Goal: Task Accomplishment & Management: Use online tool/utility

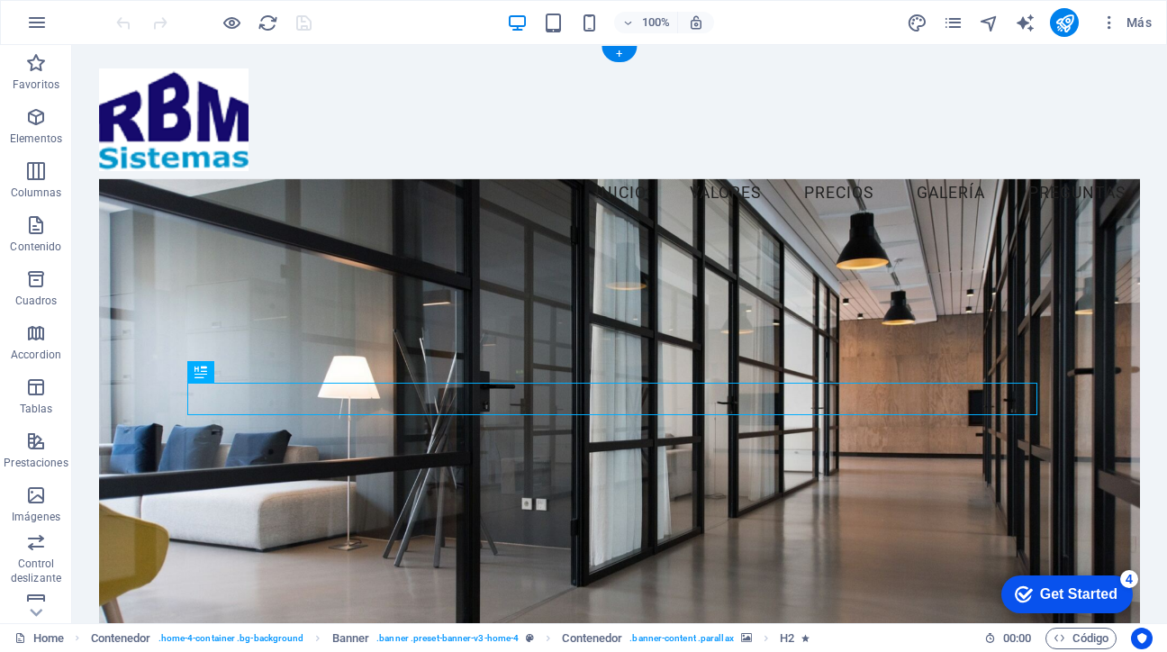
click at [915, 292] on figure at bounding box center [619, 442] width 1040 height 527
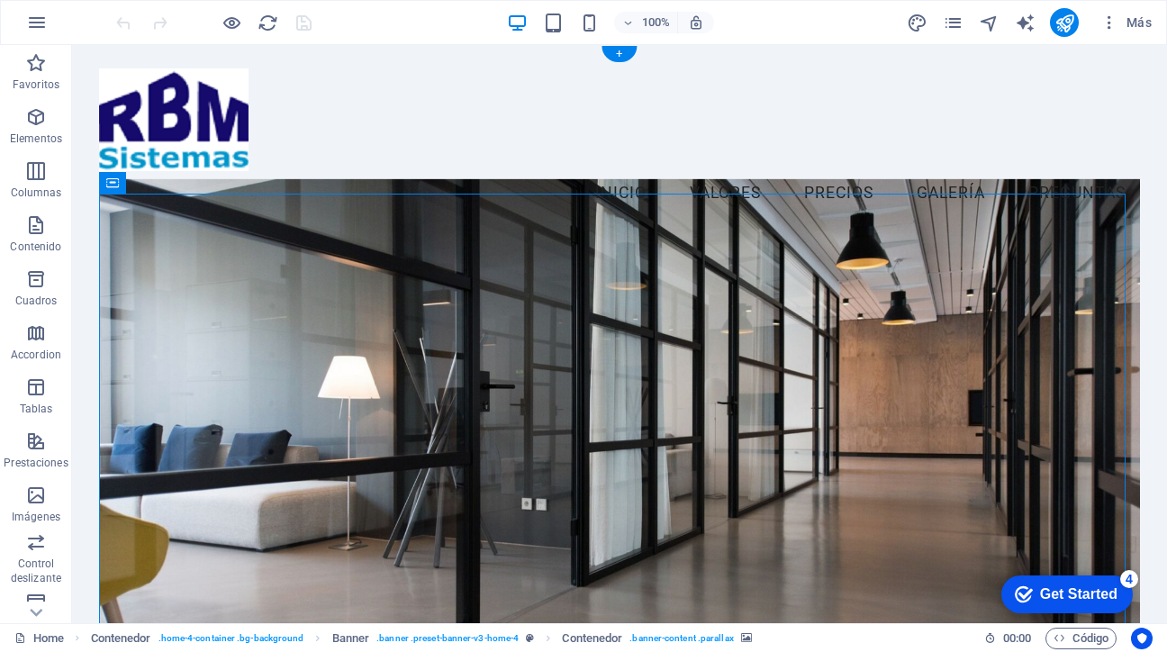
click at [843, 298] on figure at bounding box center [619, 442] width 1040 height 527
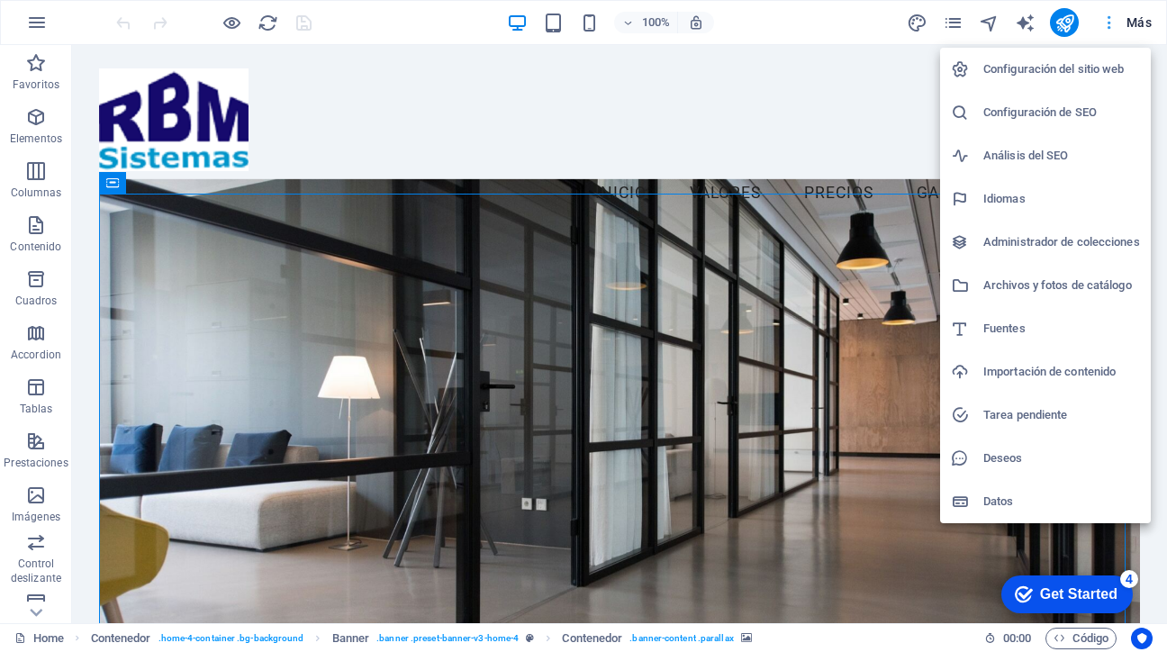
click at [1111, 22] on div at bounding box center [583, 326] width 1167 height 652
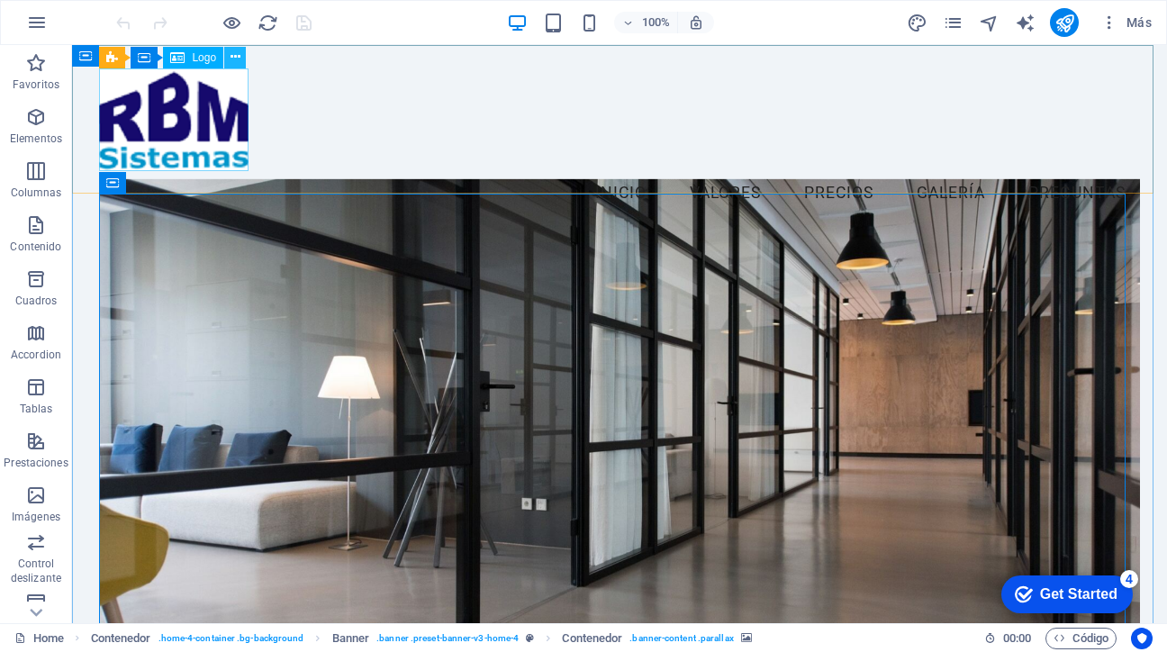
click at [234, 52] on icon at bounding box center [236, 57] width 10 height 19
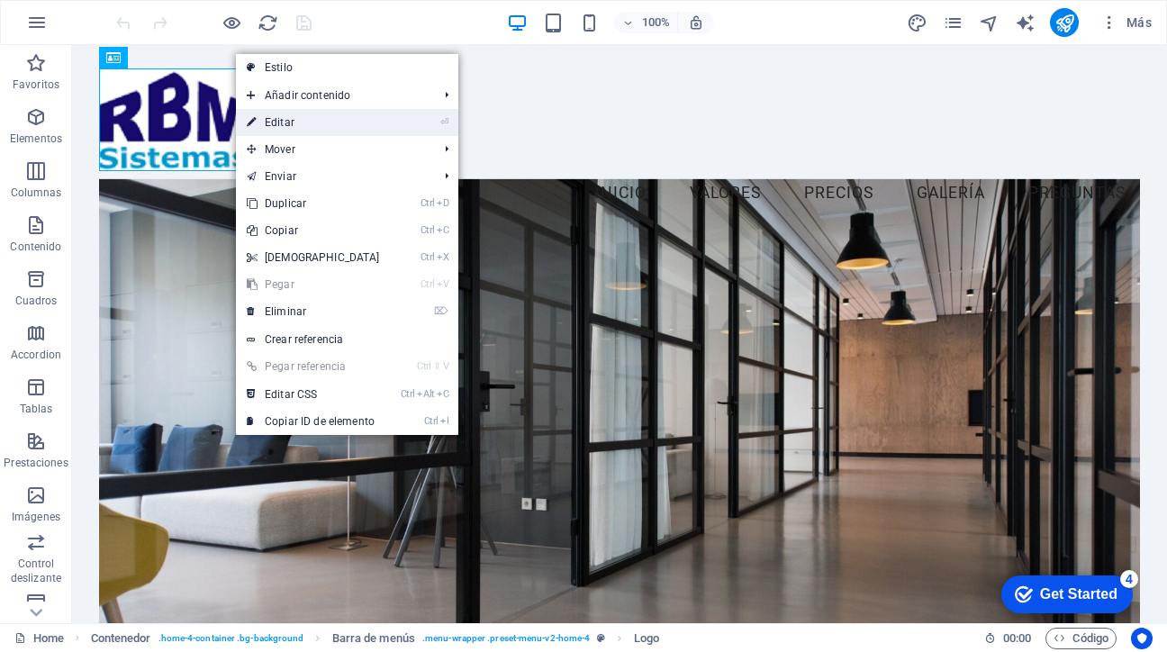
click at [271, 116] on link "⏎ Editar" at bounding box center [313, 122] width 155 height 27
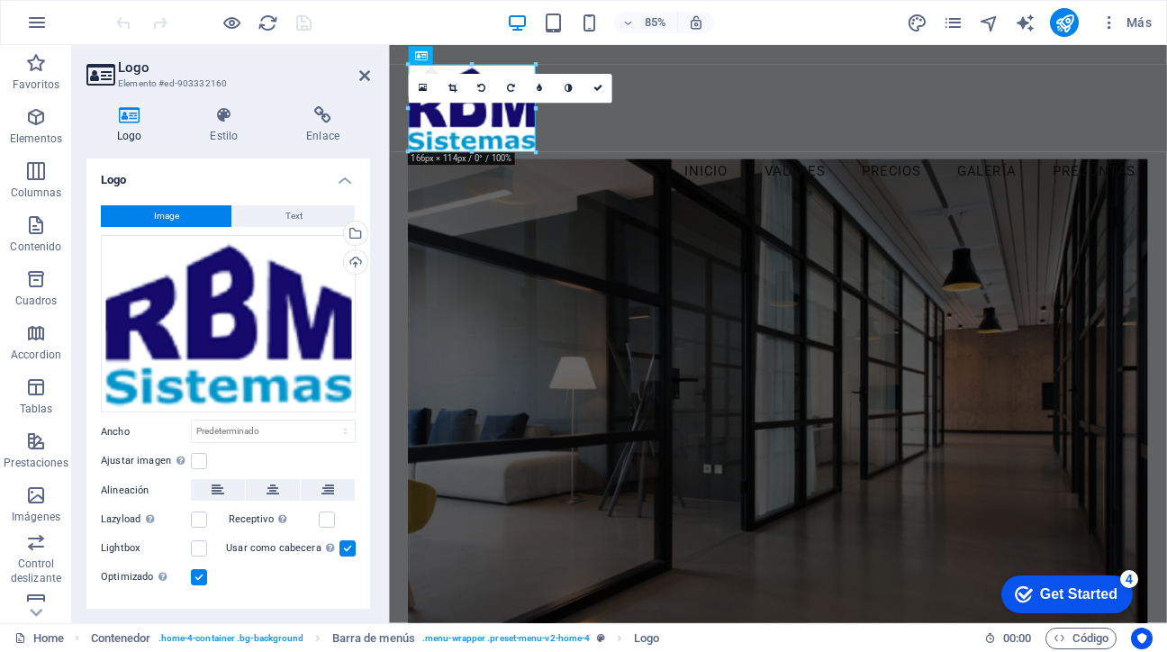
click at [183, 221] on button "Image" at bounding box center [166, 216] width 131 height 22
click at [363, 69] on icon at bounding box center [364, 75] width 11 height 14
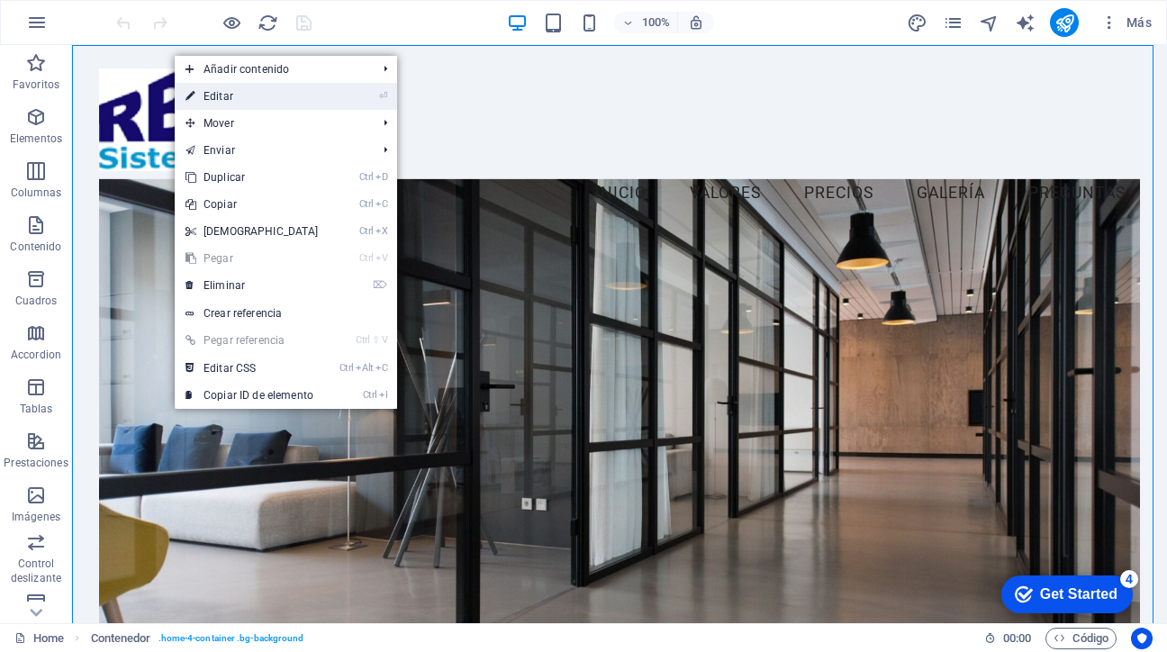
click at [222, 97] on link "⏎ Editar" at bounding box center [252, 96] width 155 height 27
select select "header"
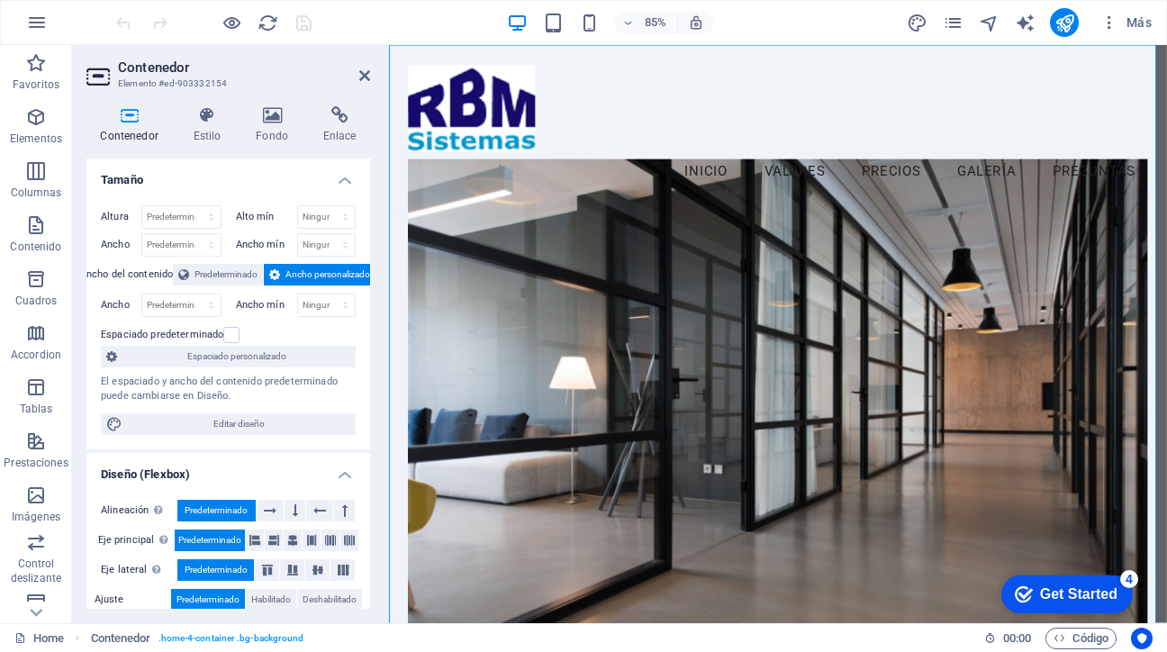
click at [553, 268] on figure at bounding box center [846, 489] width 869 height 620
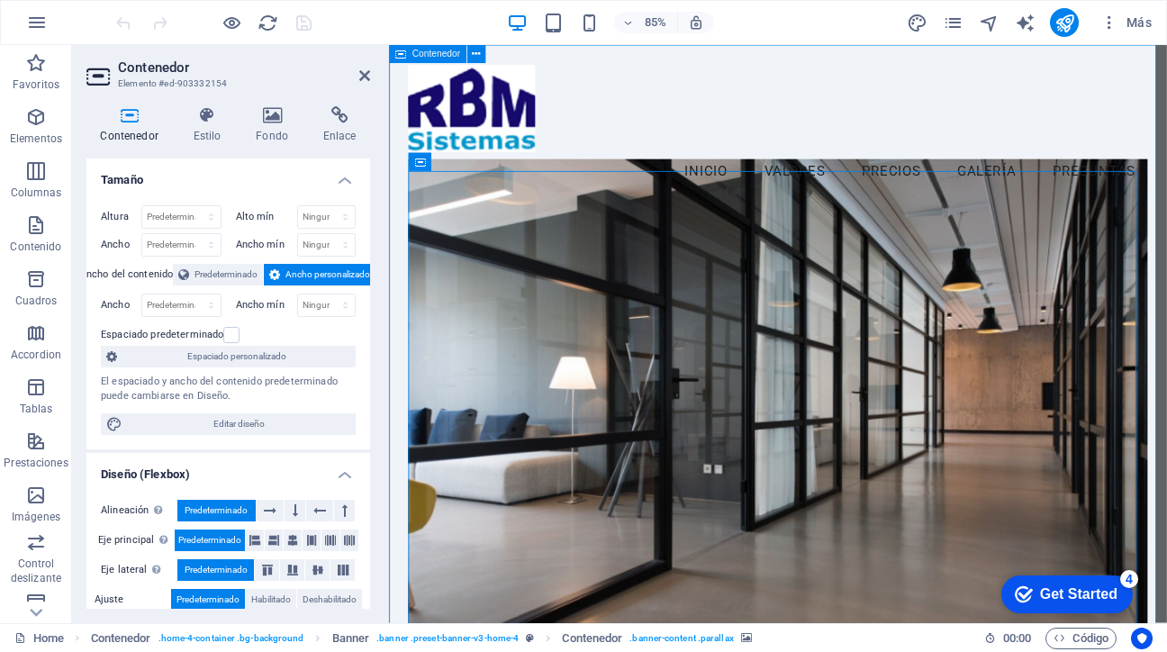
click at [427, 55] on span "Contenedor" at bounding box center [437, 54] width 48 height 9
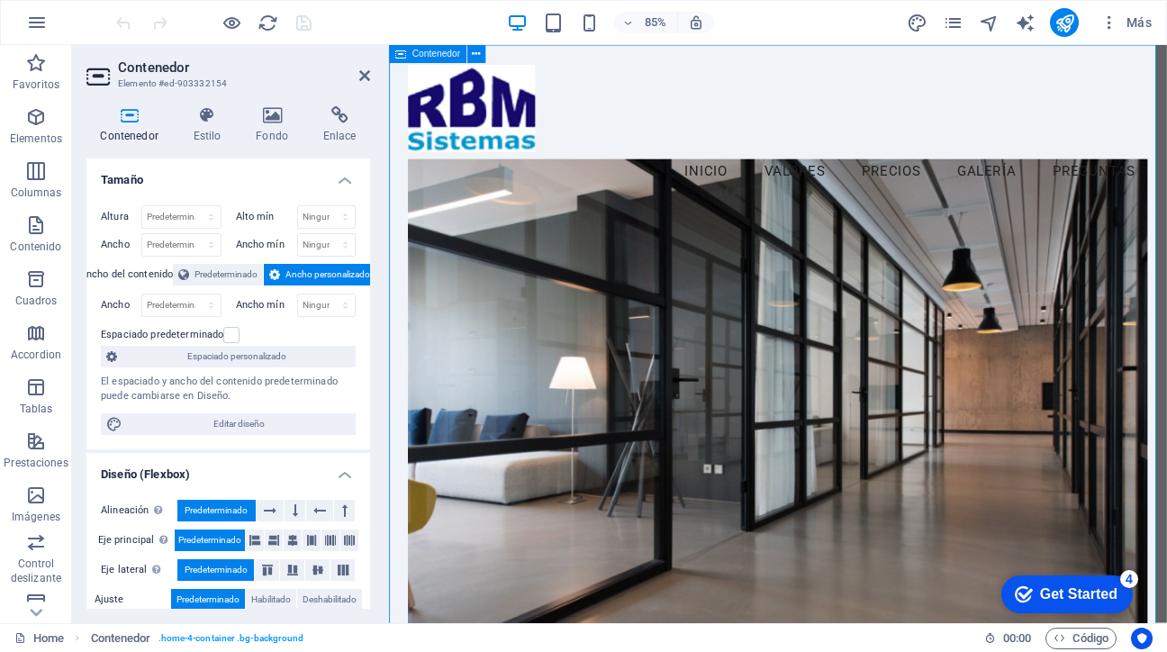
click at [427, 55] on span "Contenedor" at bounding box center [437, 54] width 48 height 9
click at [525, 59] on icon at bounding box center [524, 56] width 8 height 16
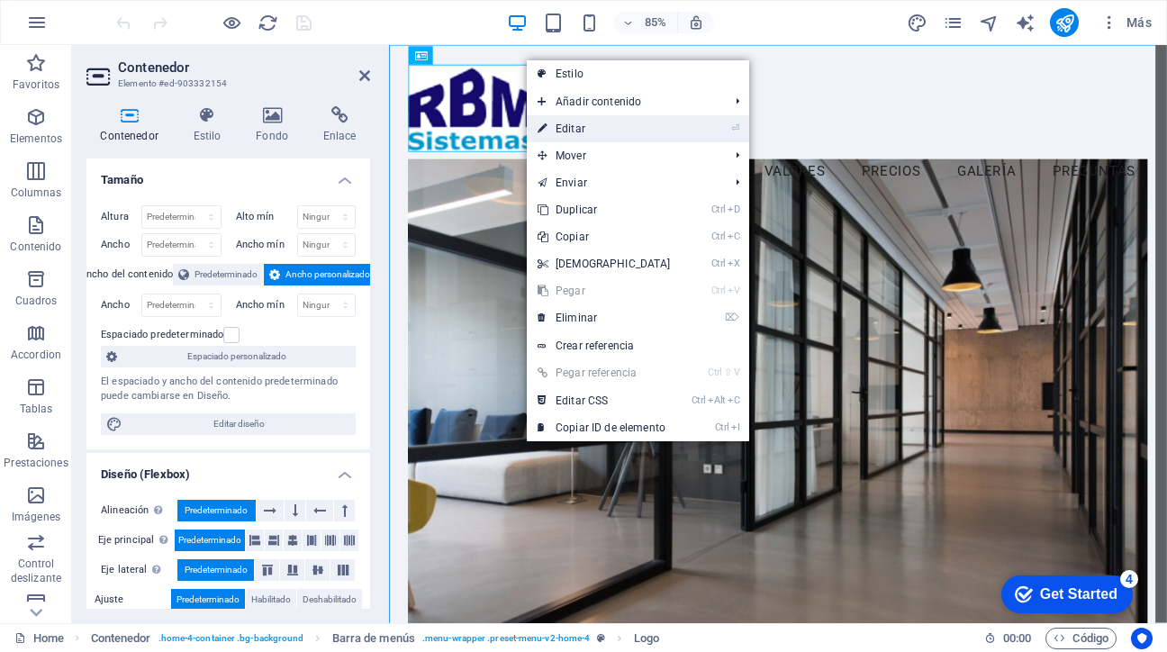
click at [576, 123] on link "⏎ Editar" at bounding box center [604, 128] width 155 height 27
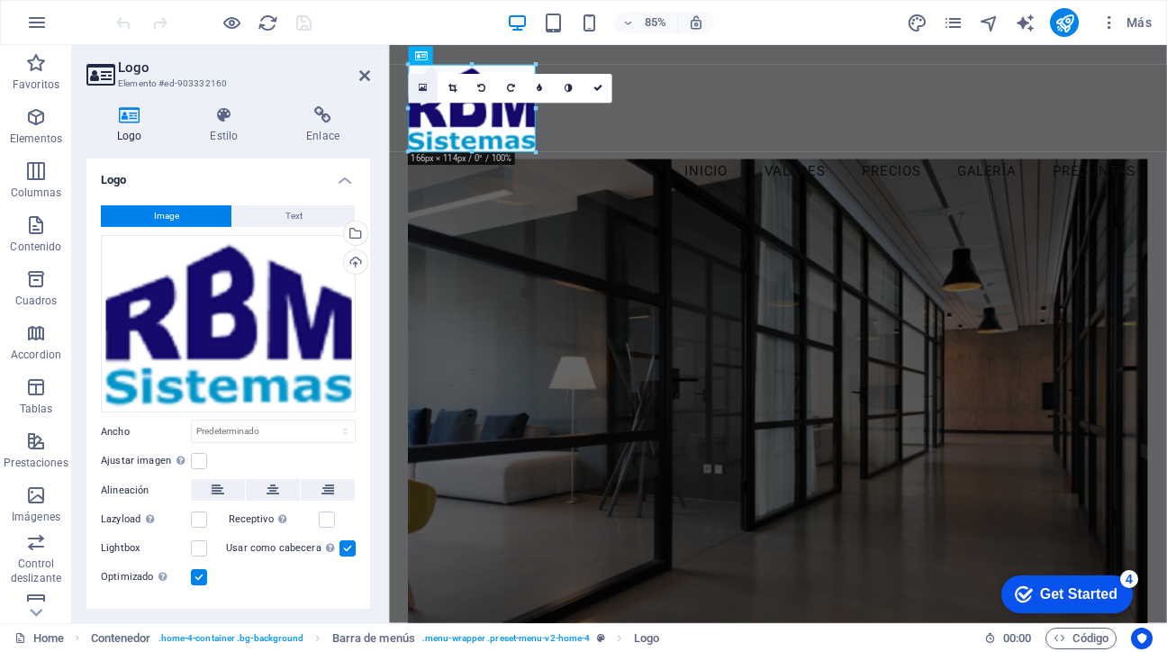
click at [424, 87] on icon at bounding box center [423, 88] width 8 height 11
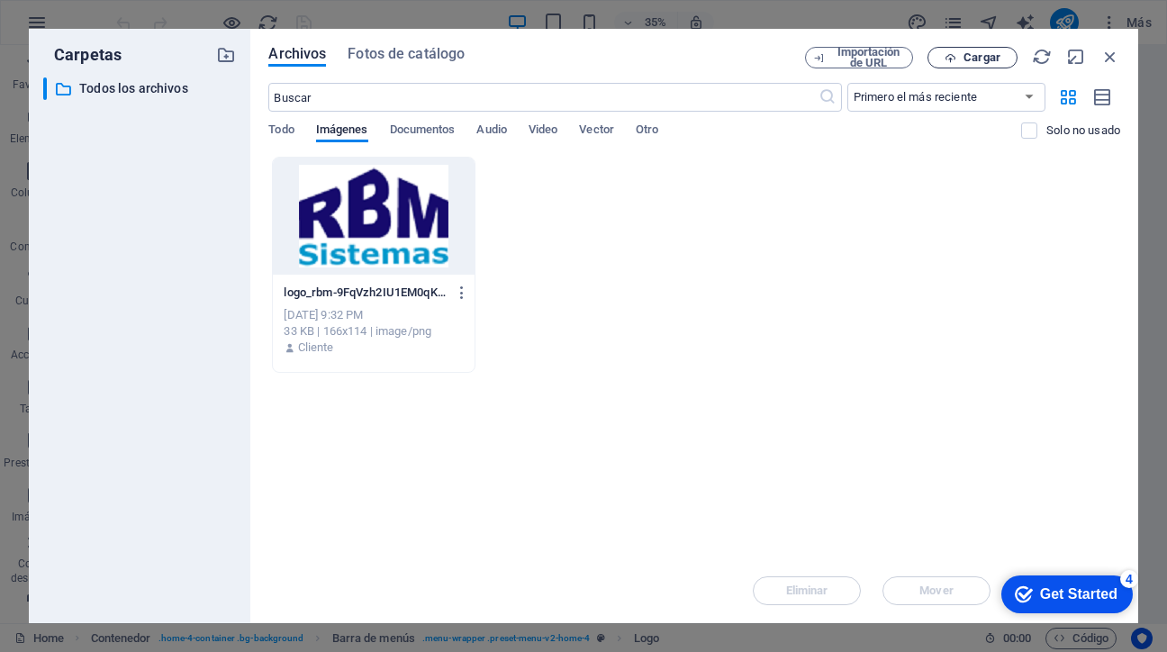
click at [981, 57] on span "Cargar" at bounding box center [982, 57] width 37 height 11
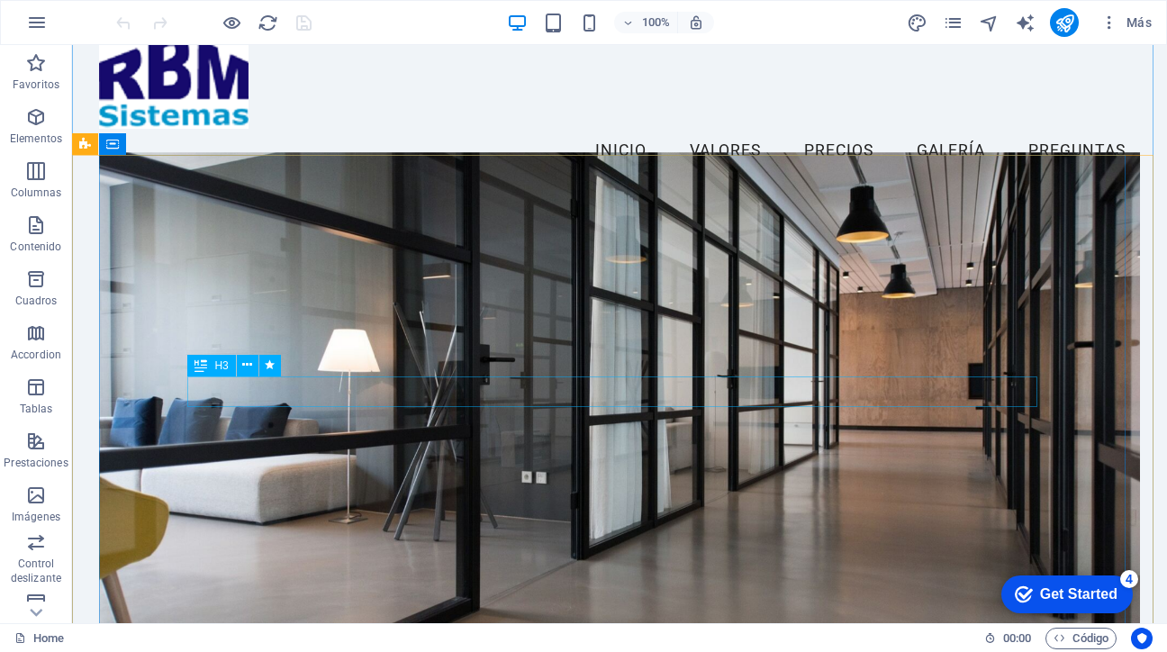
scroll to position [39, 0]
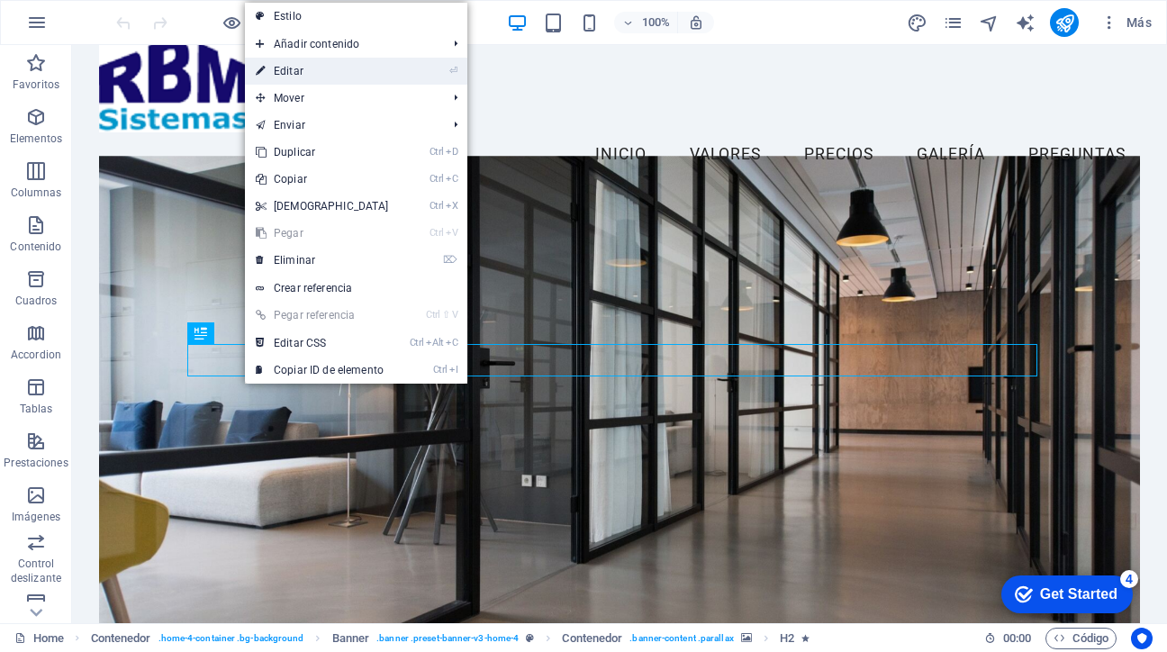
click at [301, 77] on link "⏎ Editar" at bounding box center [322, 71] width 155 height 27
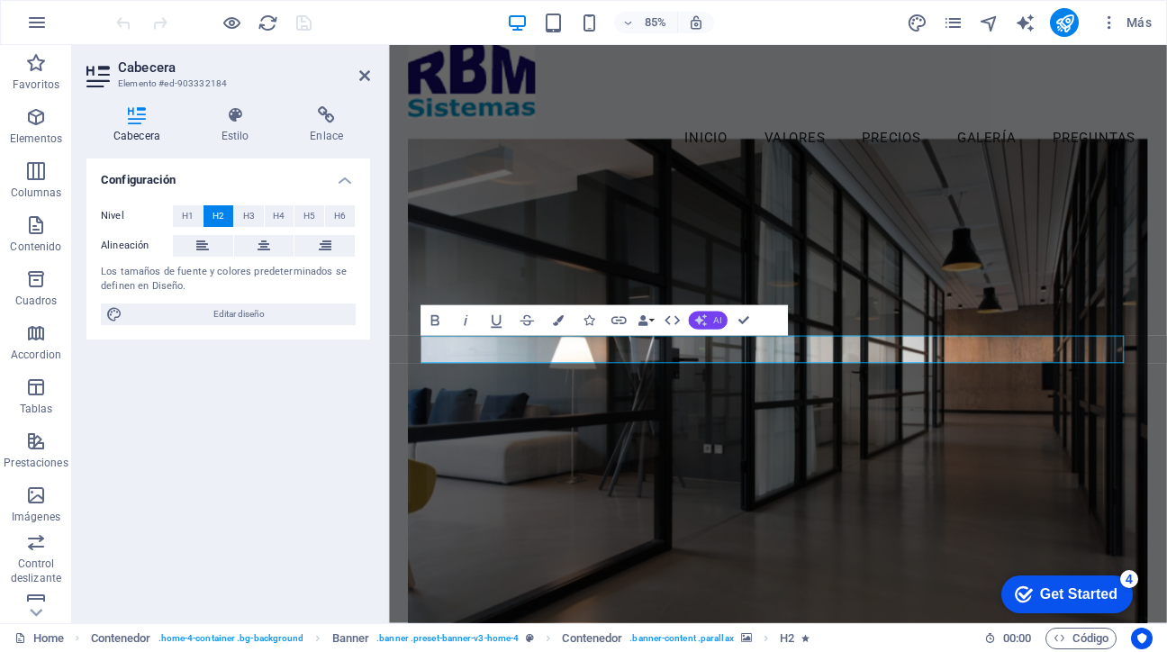
click at [703, 324] on icon "button" at bounding box center [700, 320] width 13 height 13
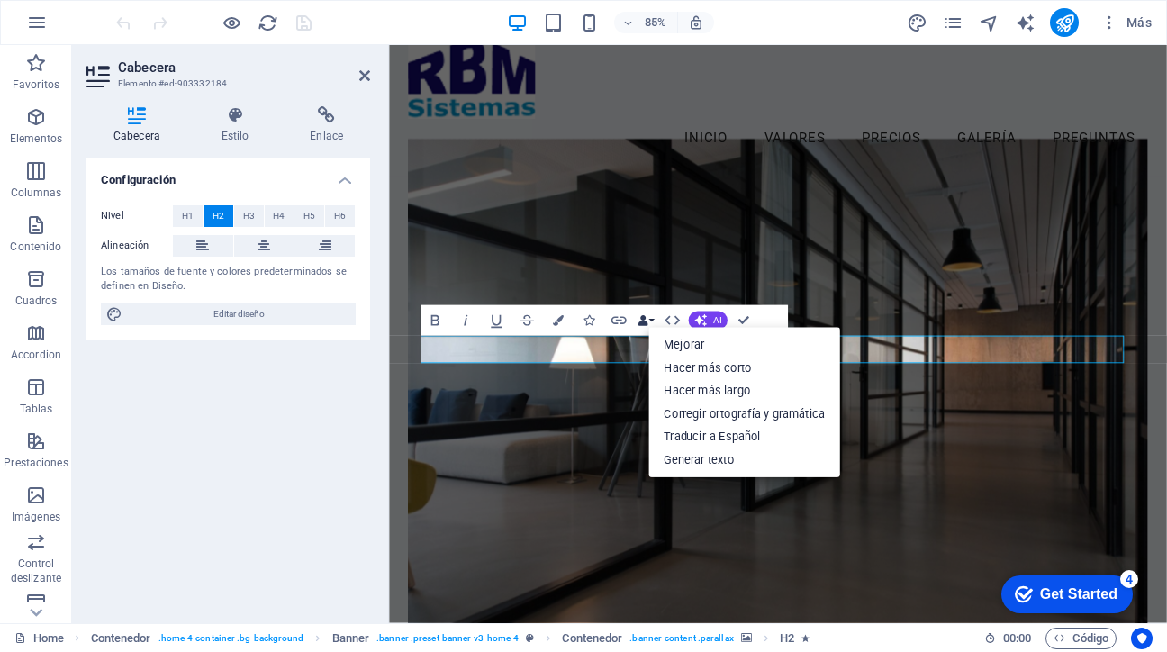
click at [648, 323] on icon "button" at bounding box center [643, 320] width 11 height 11
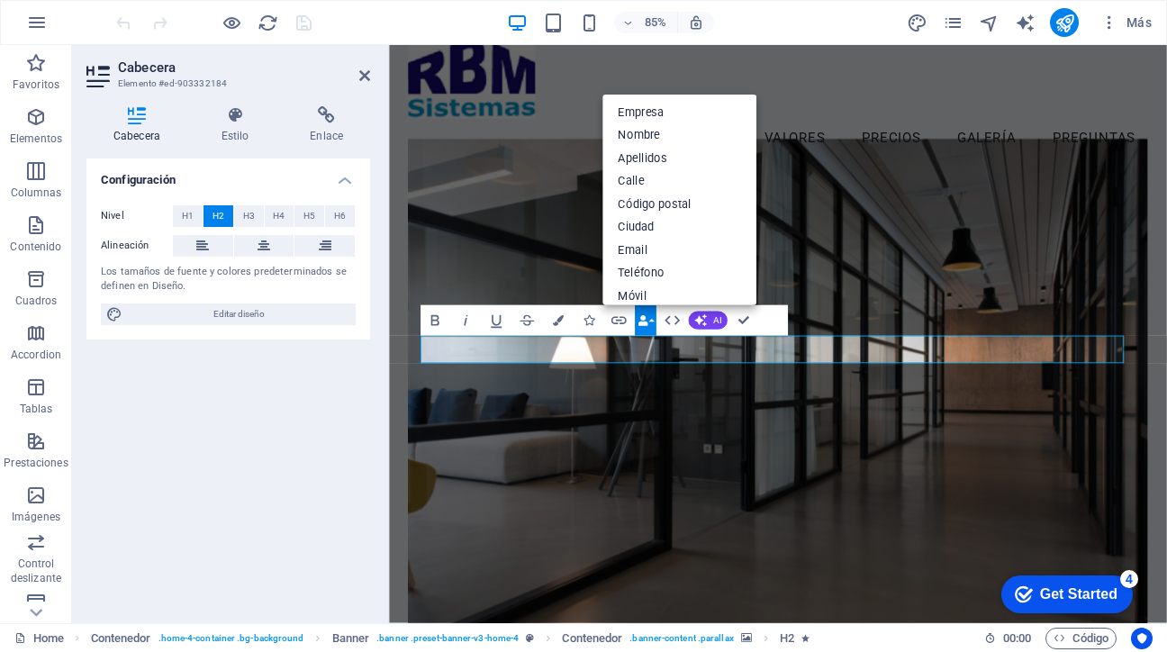
click at [656, 546] on figure at bounding box center [846, 466] width 869 height 620
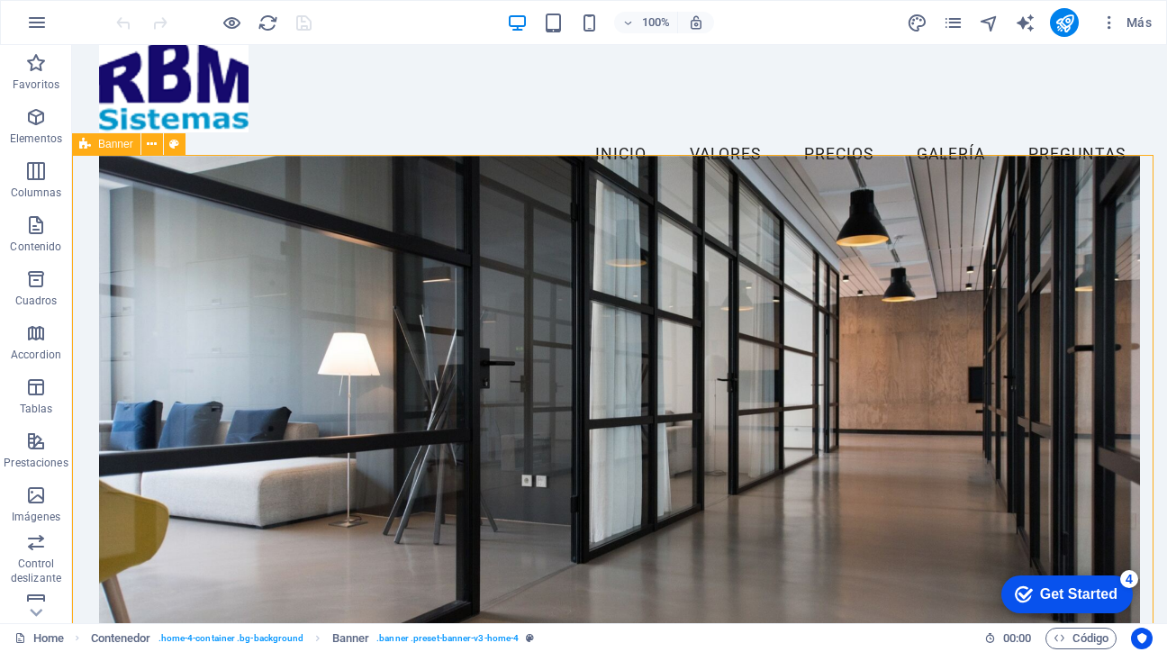
click at [176, 142] on icon at bounding box center [174, 144] width 10 height 19
select select "preset-banner-v3-home-4"
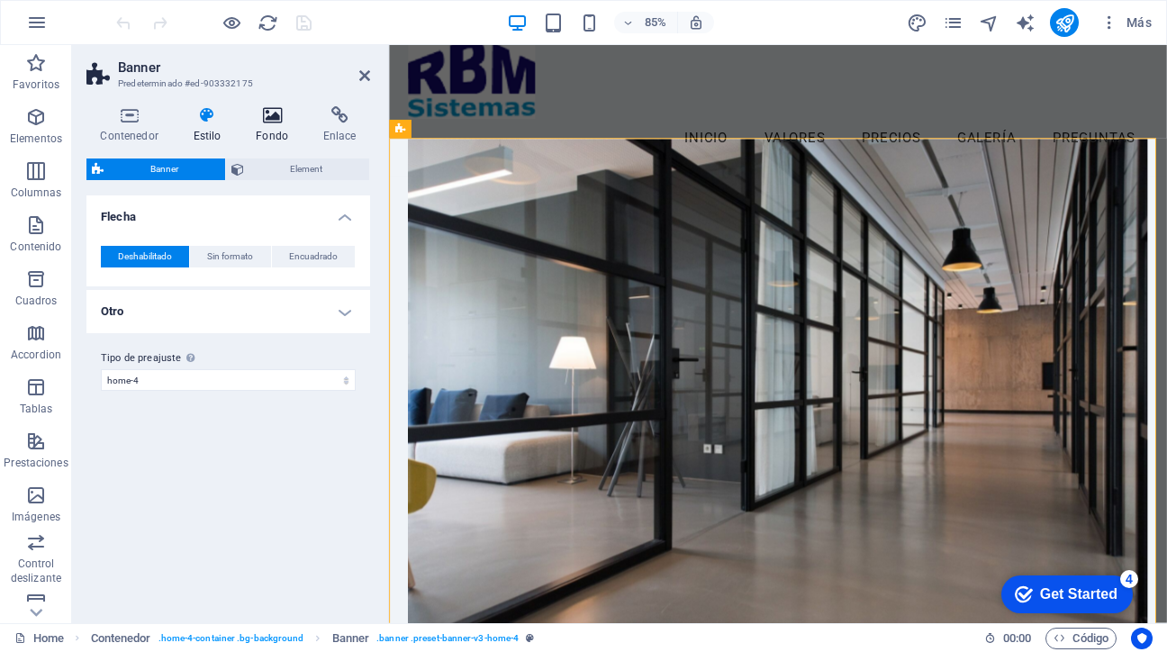
click at [274, 118] on icon at bounding box center [272, 115] width 60 height 18
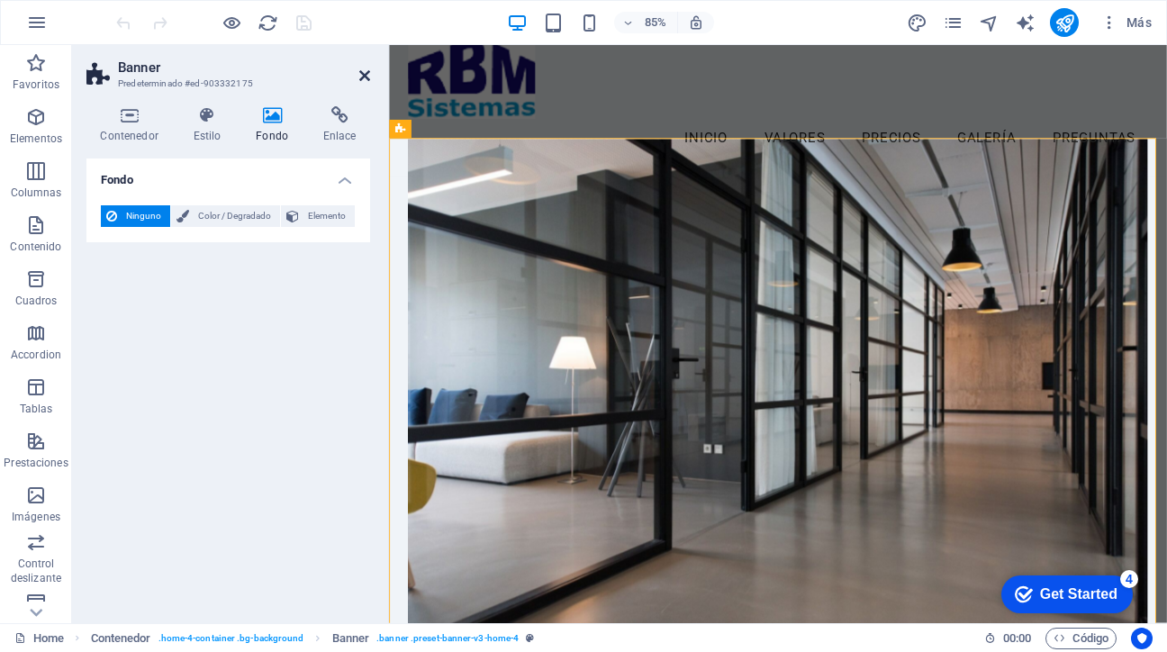
click at [369, 76] on icon at bounding box center [364, 75] width 11 height 14
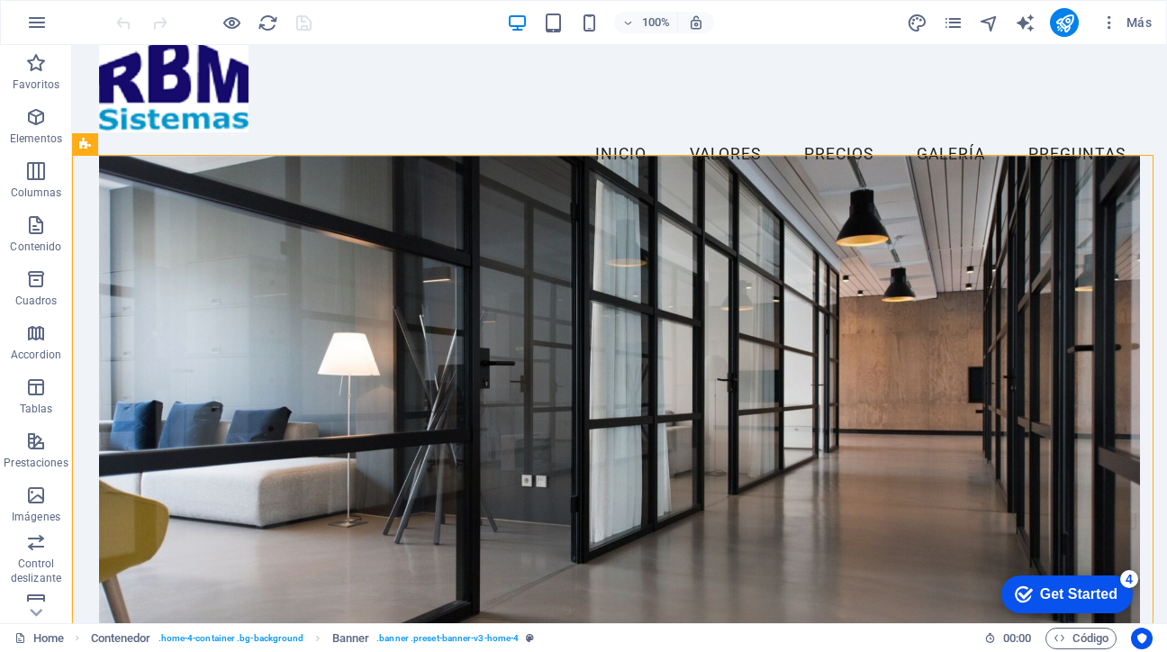
click at [497, 254] on figure at bounding box center [619, 419] width 1040 height 527
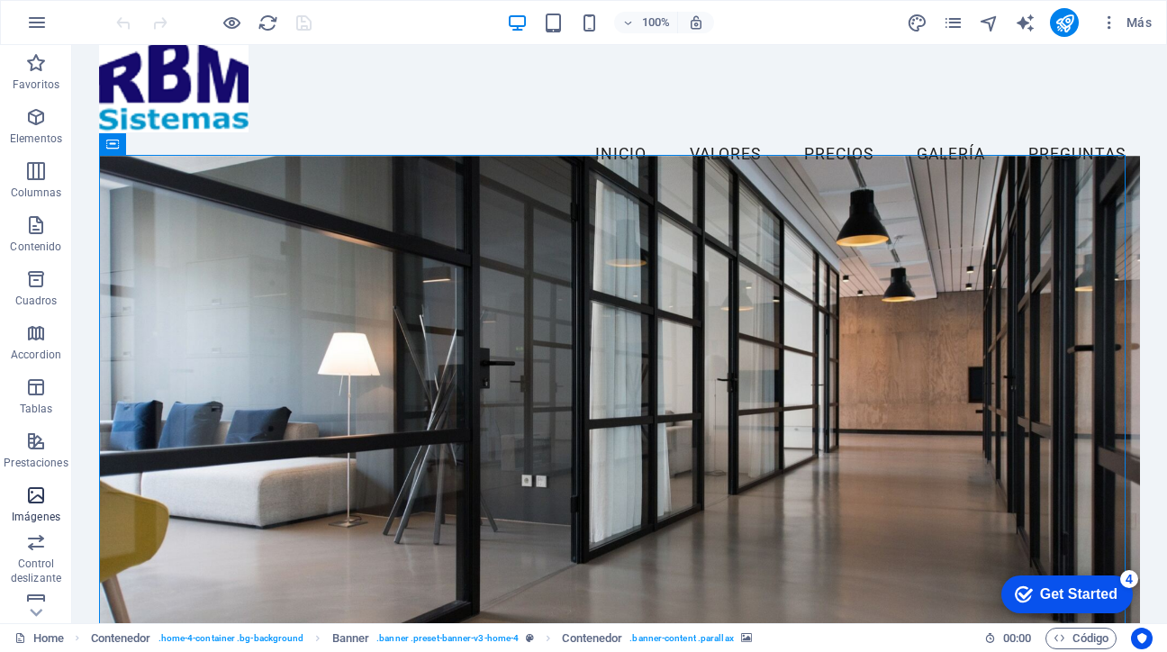
click at [41, 501] on icon "button" at bounding box center [36, 496] width 22 height 22
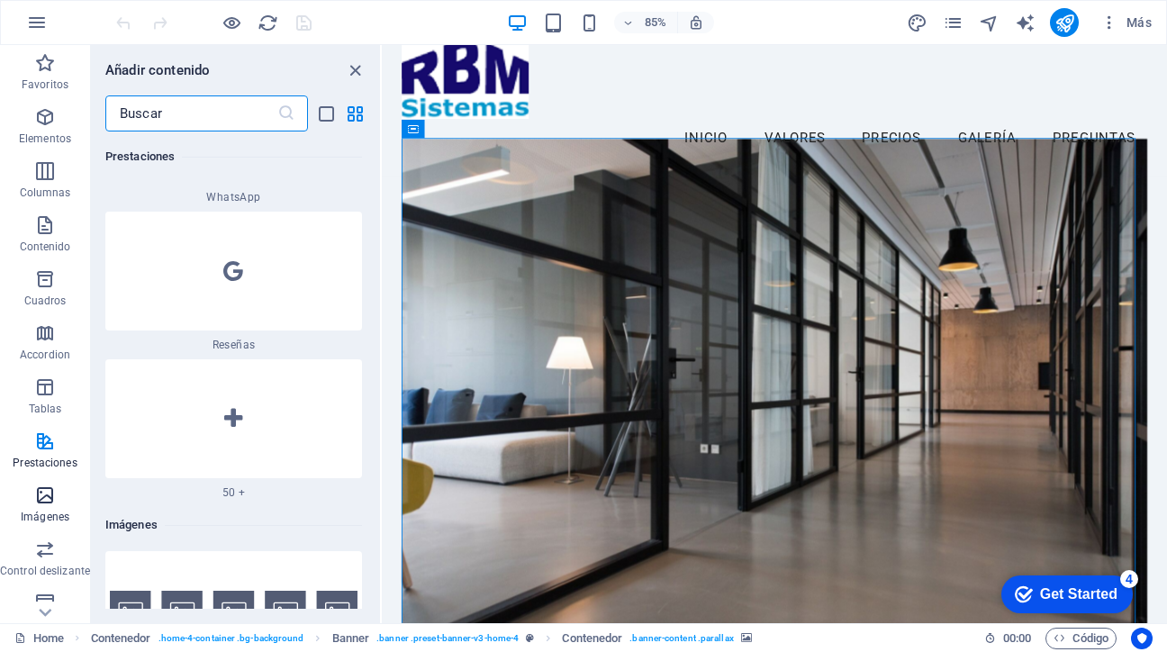
scroll to position [17236, 0]
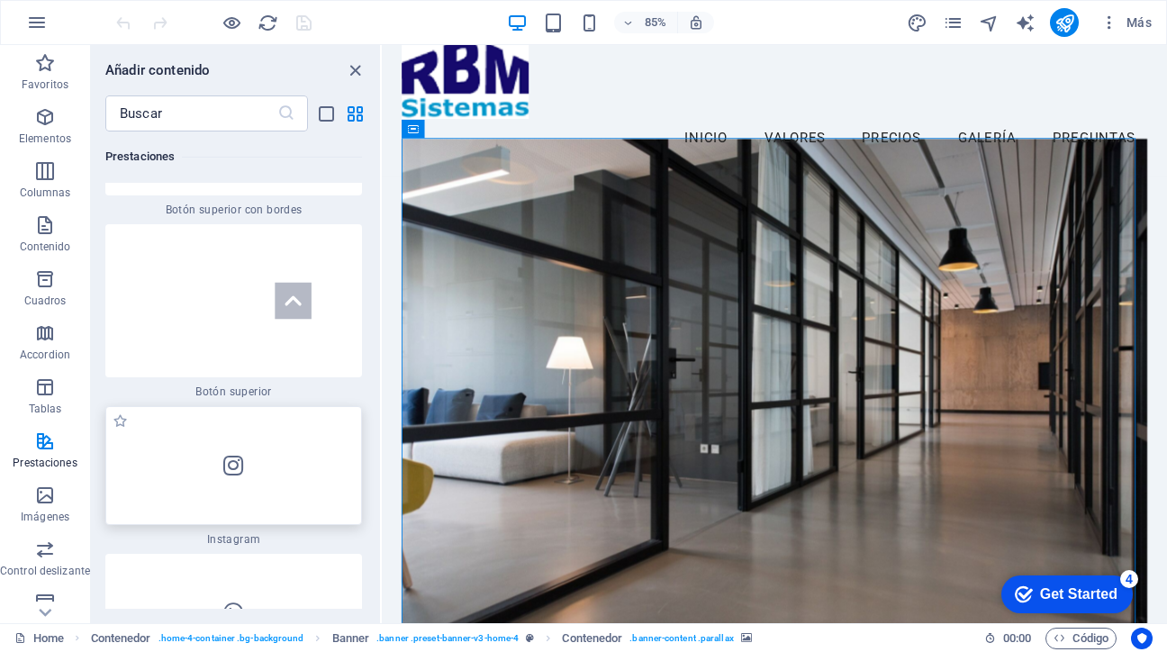
click at [192, 406] on div at bounding box center [233, 465] width 257 height 119
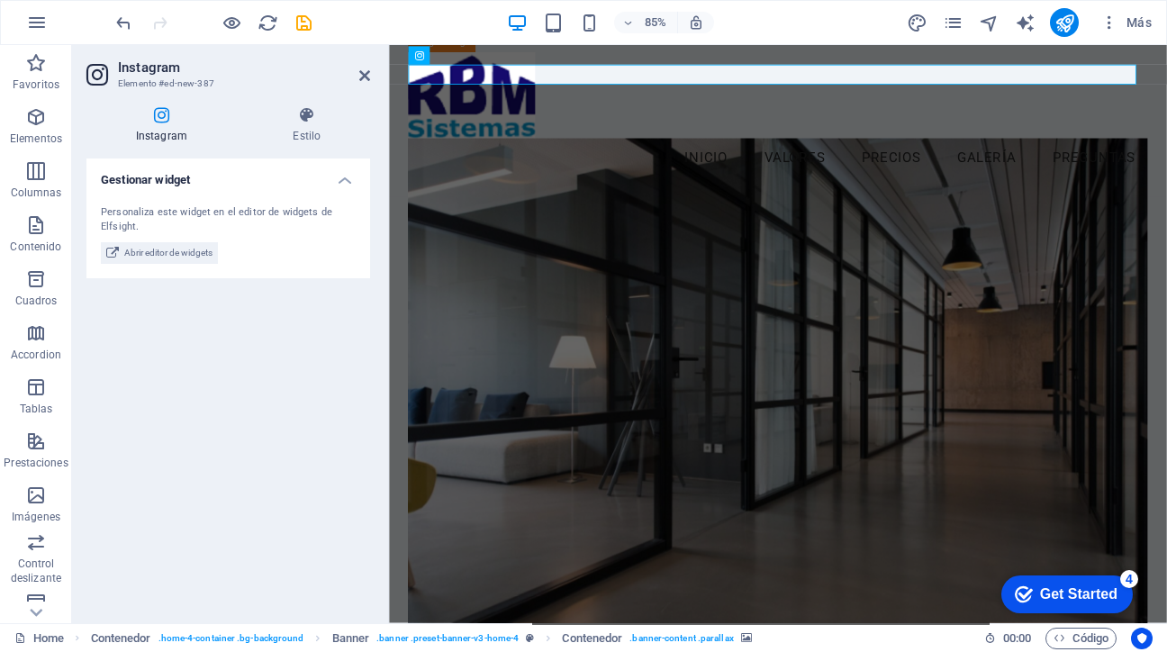
scroll to position [0, 0]
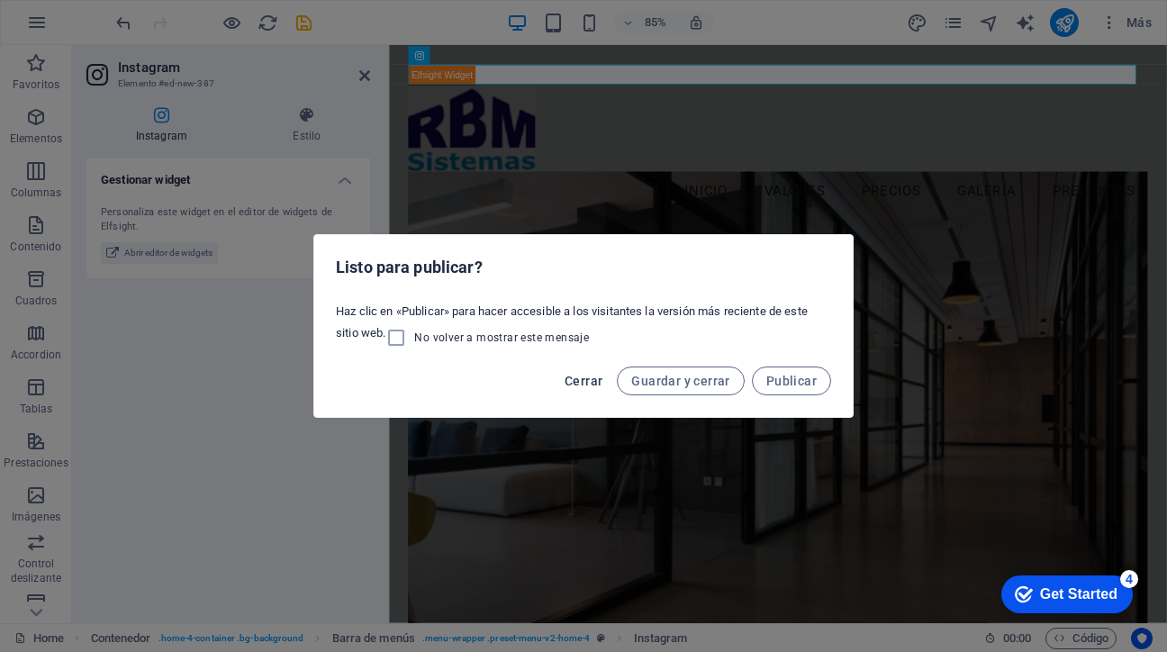
click at [597, 378] on span "Cerrar" at bounding box center [584, 381] width 38 height 14
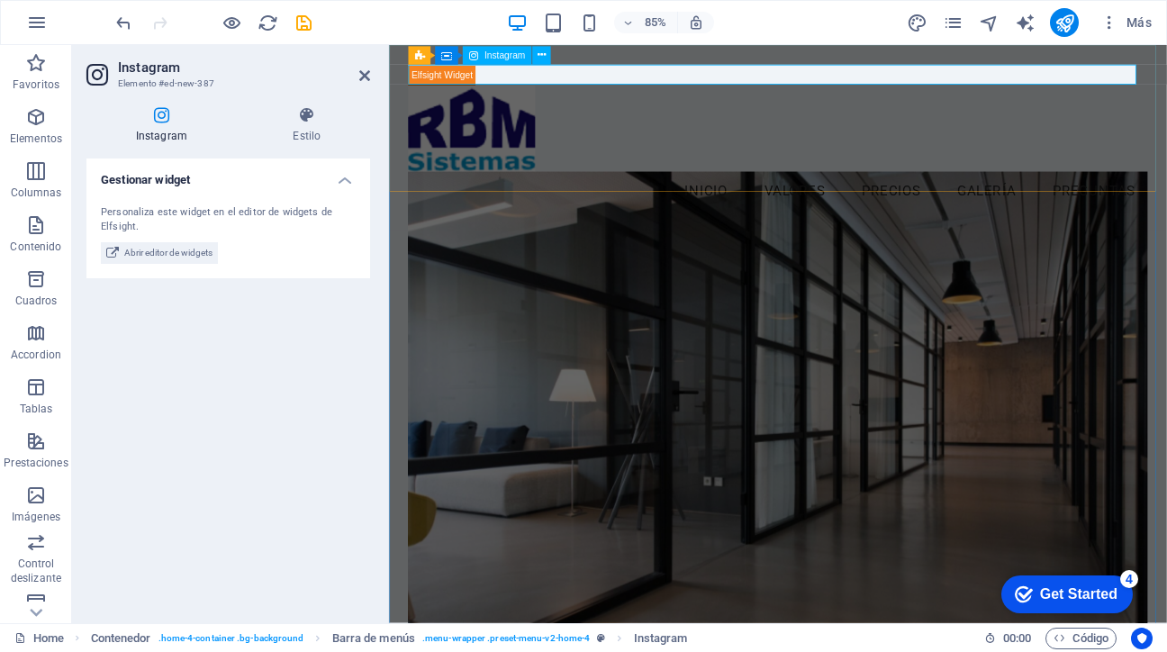
click at [590, 88] on div at bounding box center [846, 80] width 869 height 24
click at [458, 84] on div at bounding box center [846, 80] width 869 height 24
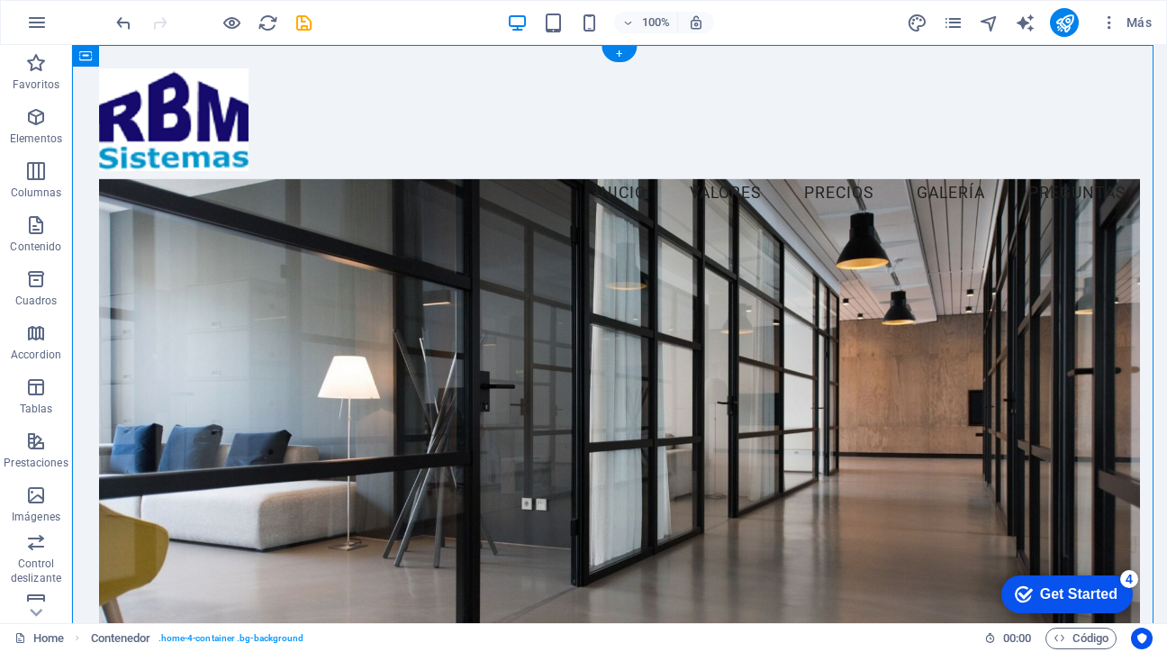
click at [807, 329] on figure at bounding box center [619, 442] width 1040 height 527
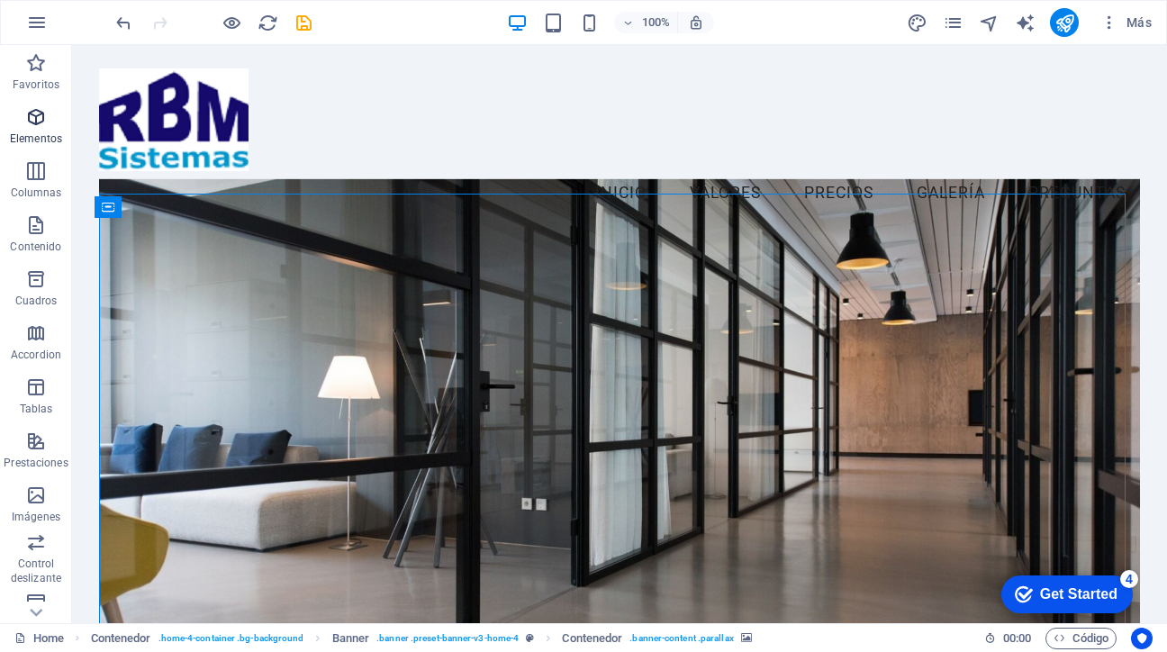
click at [41, 112] on icon "button" at bounding box center [36, 117] width 22 height 22
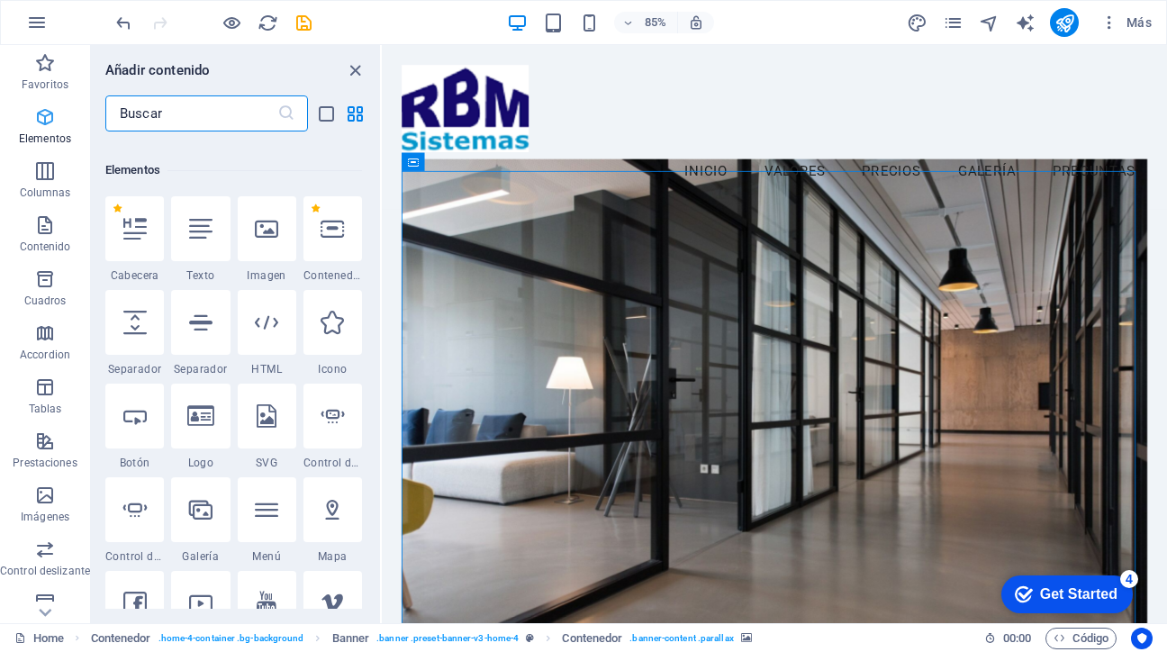
scroll to position [339, 0]
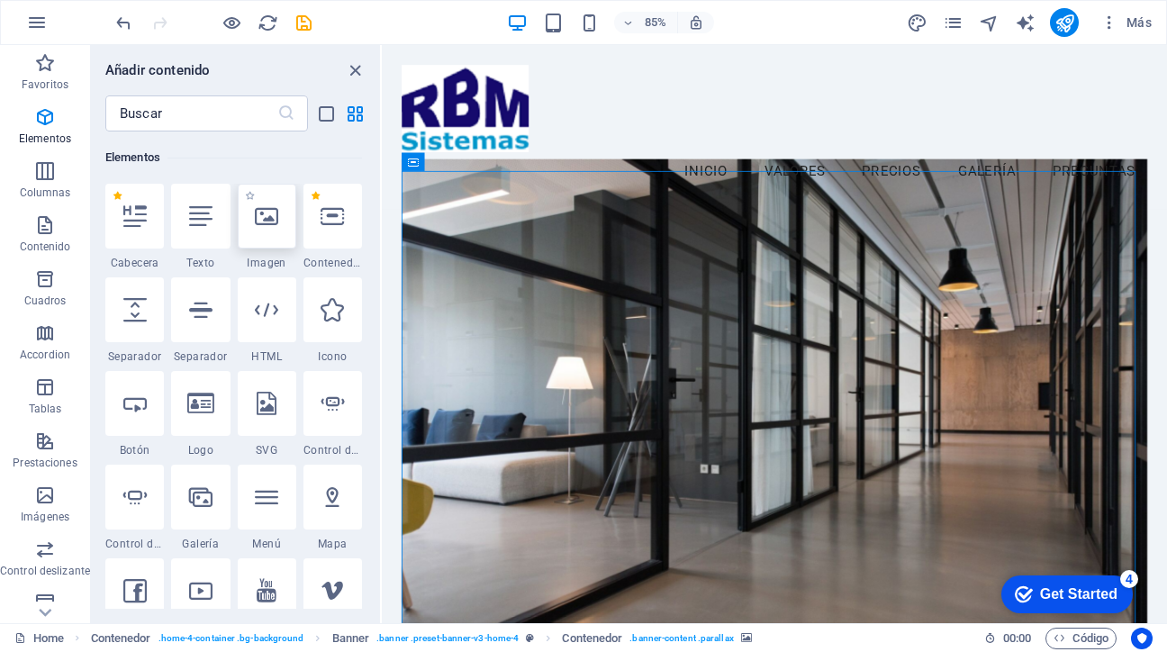
click at [267, 227] on icon at bounding box center [266, 215] width 23 height 23
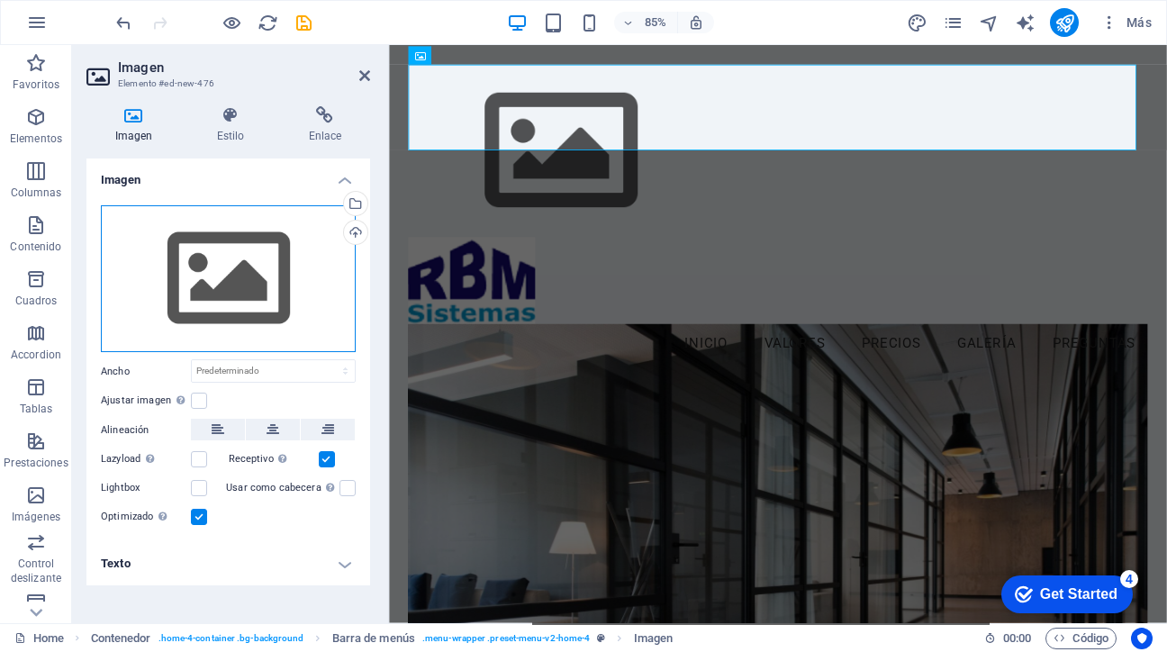
click at [268, 288] on div "Arrastra archivos aquí, haz clic para escoger archivos o selecciona archivos de…" at bounding box center [228, 279] width 255 height 148
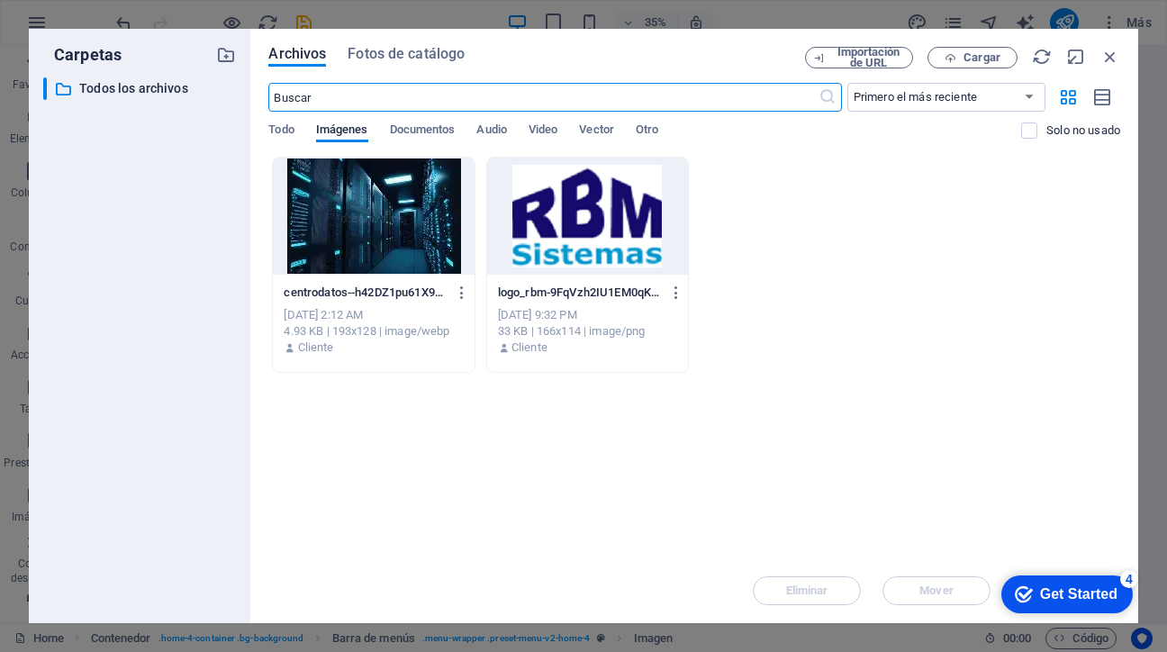
click at [364, 236] on div at bounding box center [373, 216] width 201 height 117
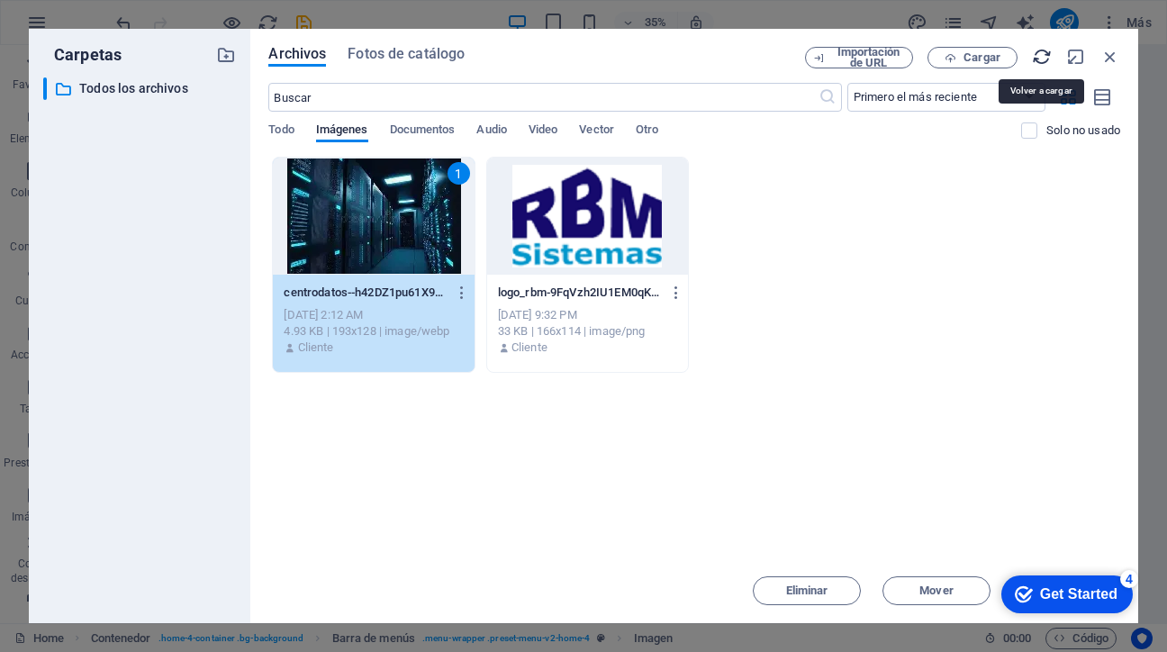
click at [1038, 59] on icon "button" at bounding box center [1042, 57] width 20 height 20
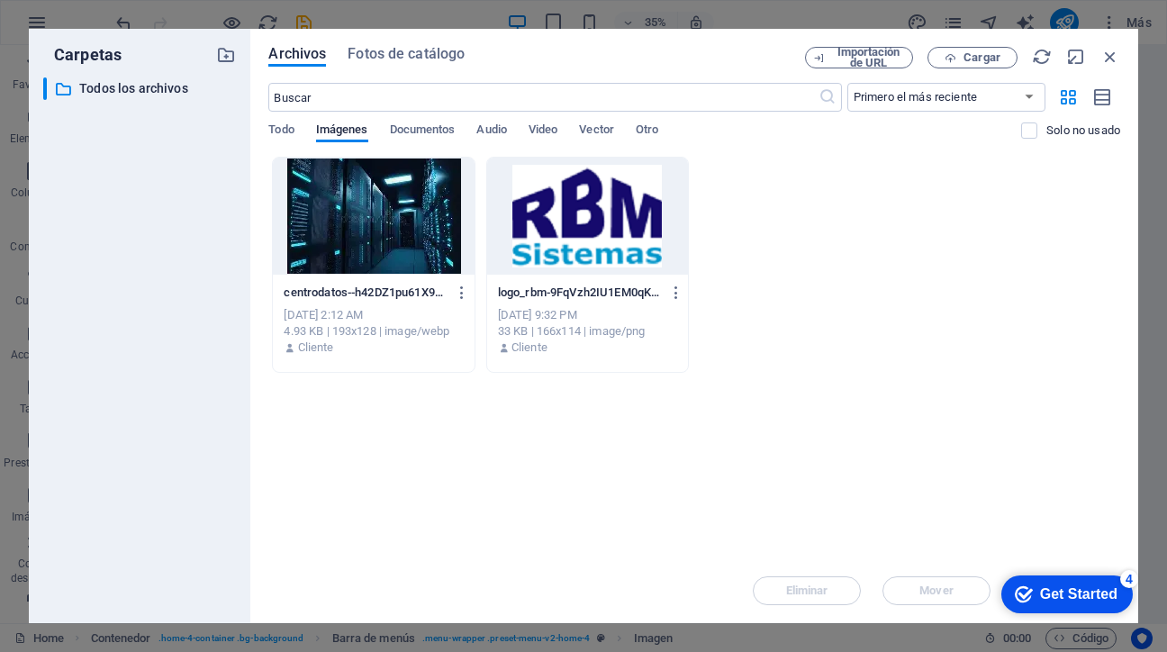
click at [413, 202] on div at bounding box center [373, 216] width 201 height 117
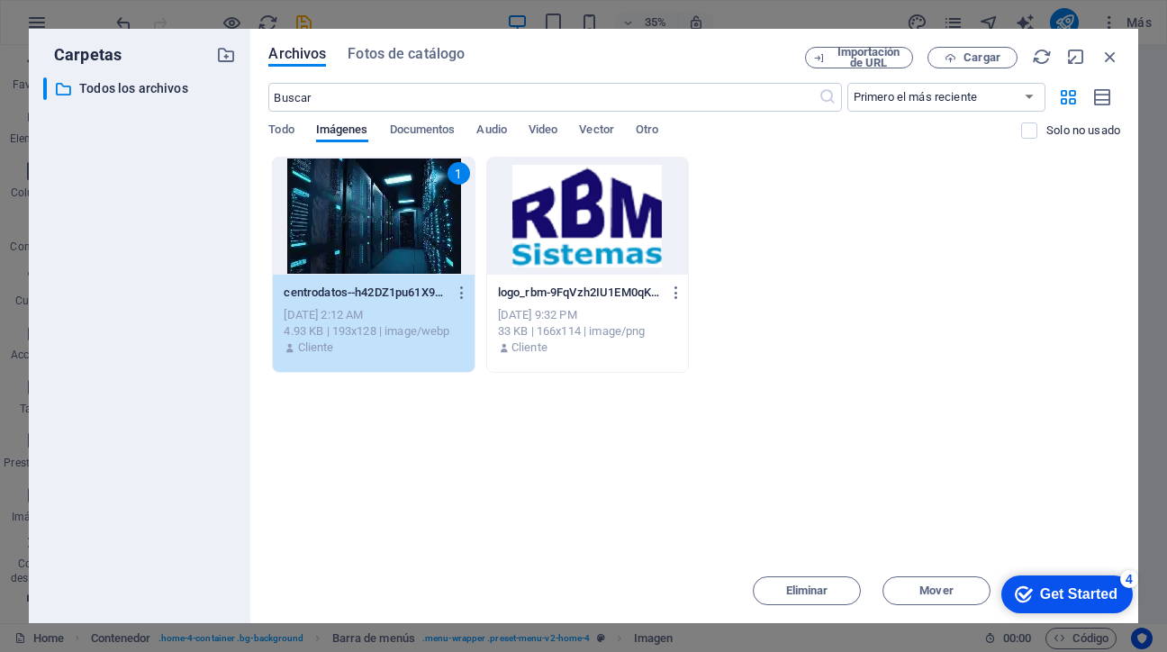
click at [1064, 599] on div "Get Started" at bounding box center [1078, 594] width 77 height 16
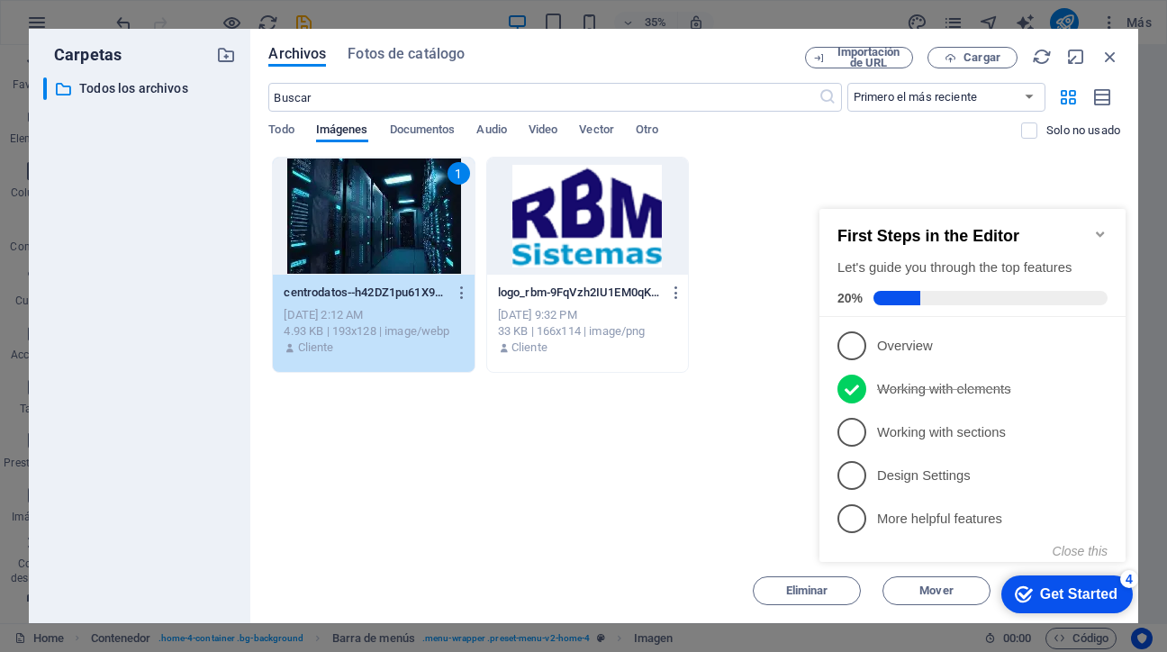
click at [1064, 597] on div "Get Started" at bounding box center [1078, 594] width 77 height 16
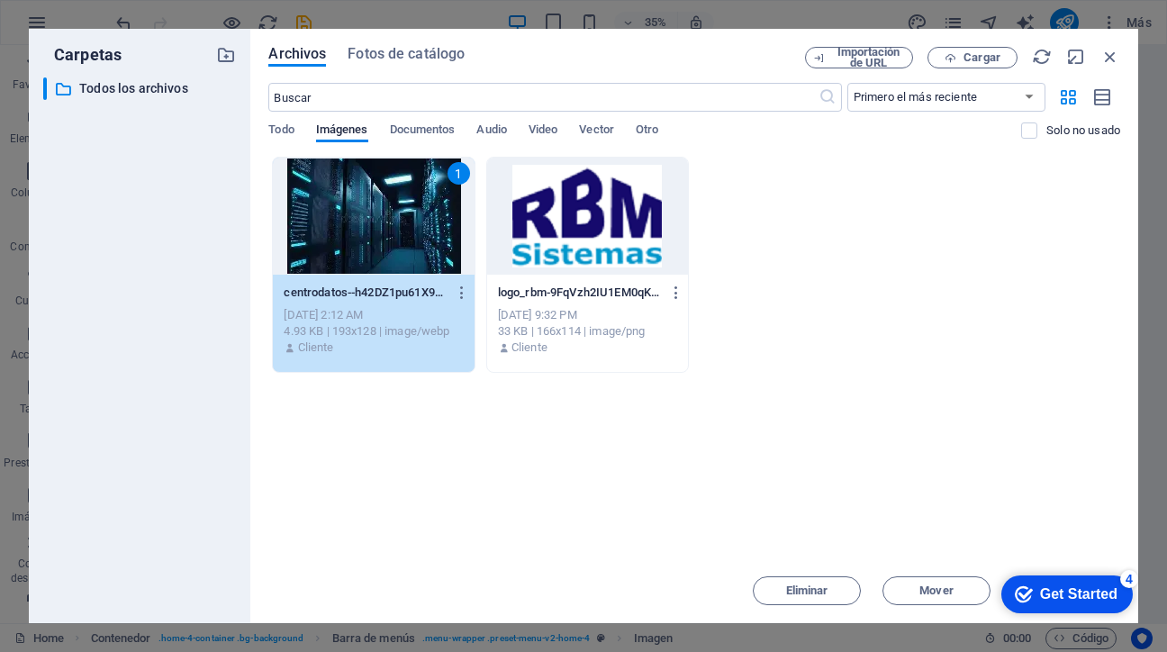
click at [443, 239] on div "1" at bounding box center [373, 216] width 201 height 117
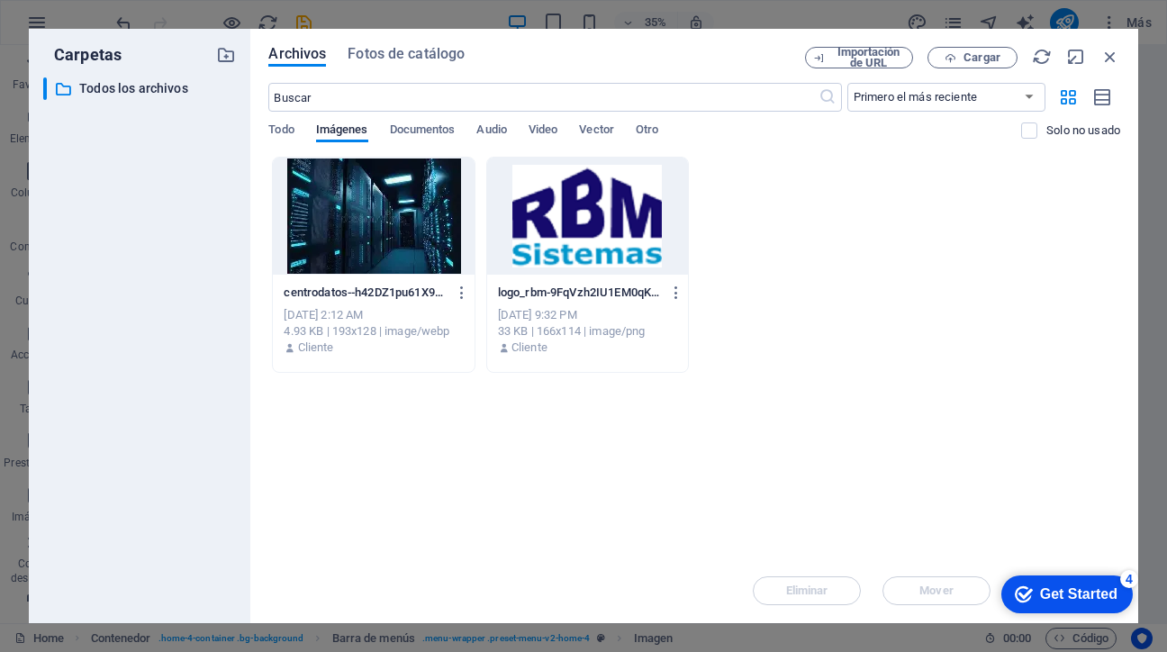
click at [443, 239] on div at bounding box center [373, 216] width 201 height 117
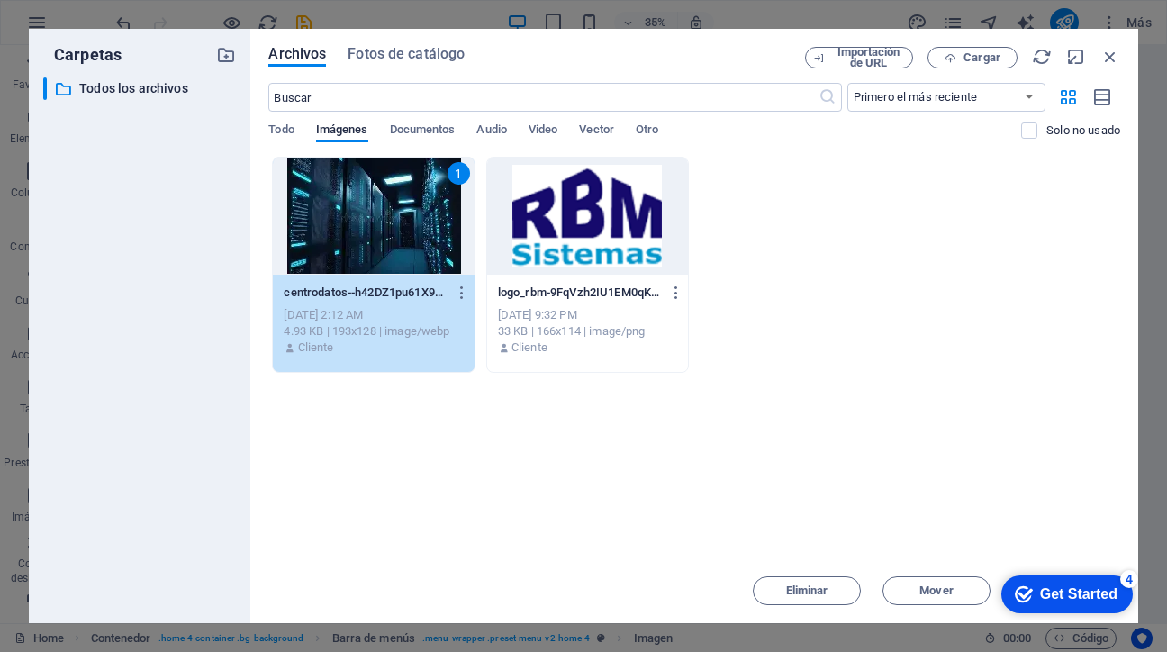
click at [395, 320] on div "[DATE] 2:12 AM" at bounding box center [373, 315] width 179 height 16
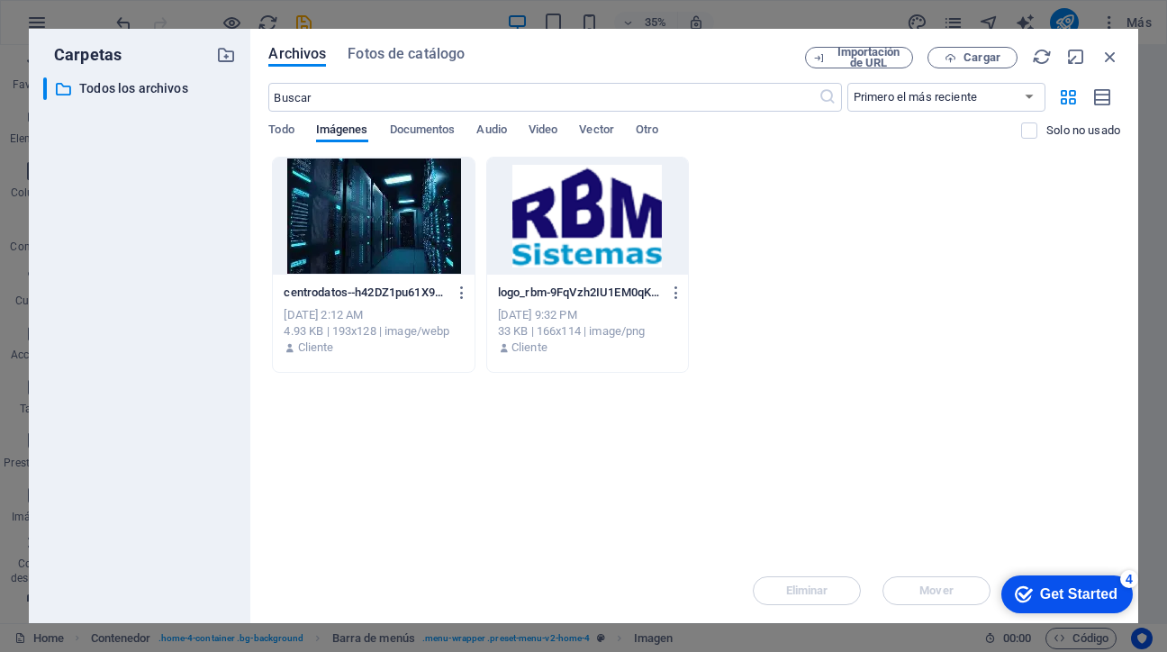
click at [395, 320] on div "[DATE] 2:12 AM" at bounding box center [373, 315] width 179 height 16
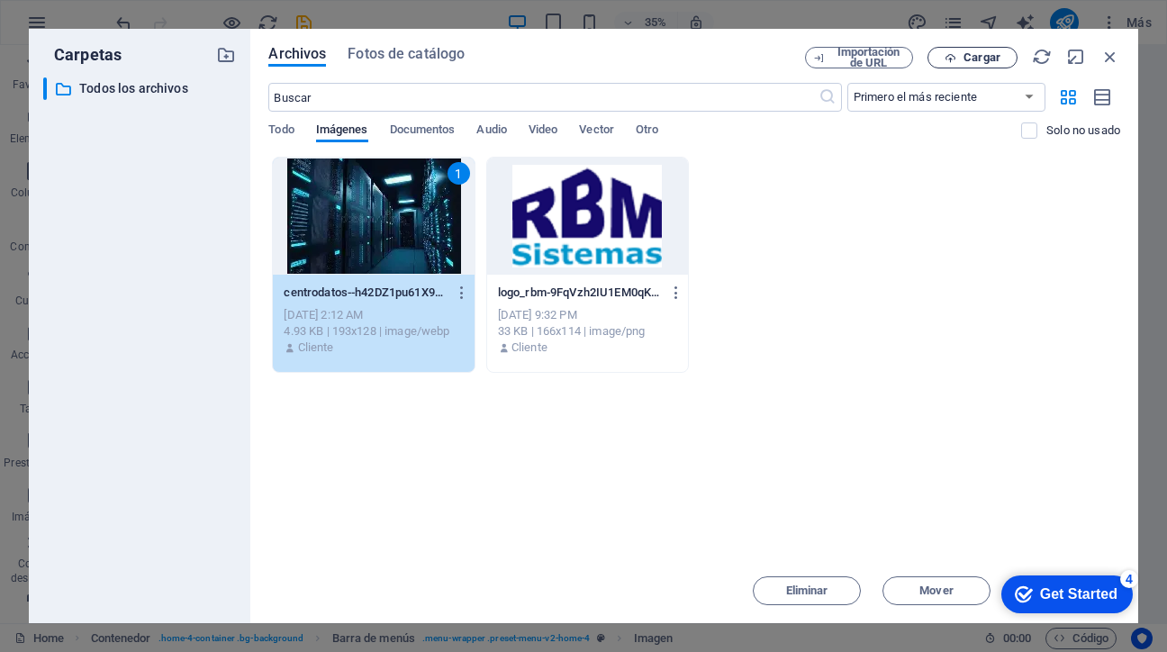
click at [976, 59] on span "Cargar" at bounding box center [982, 57] width 37 height 11
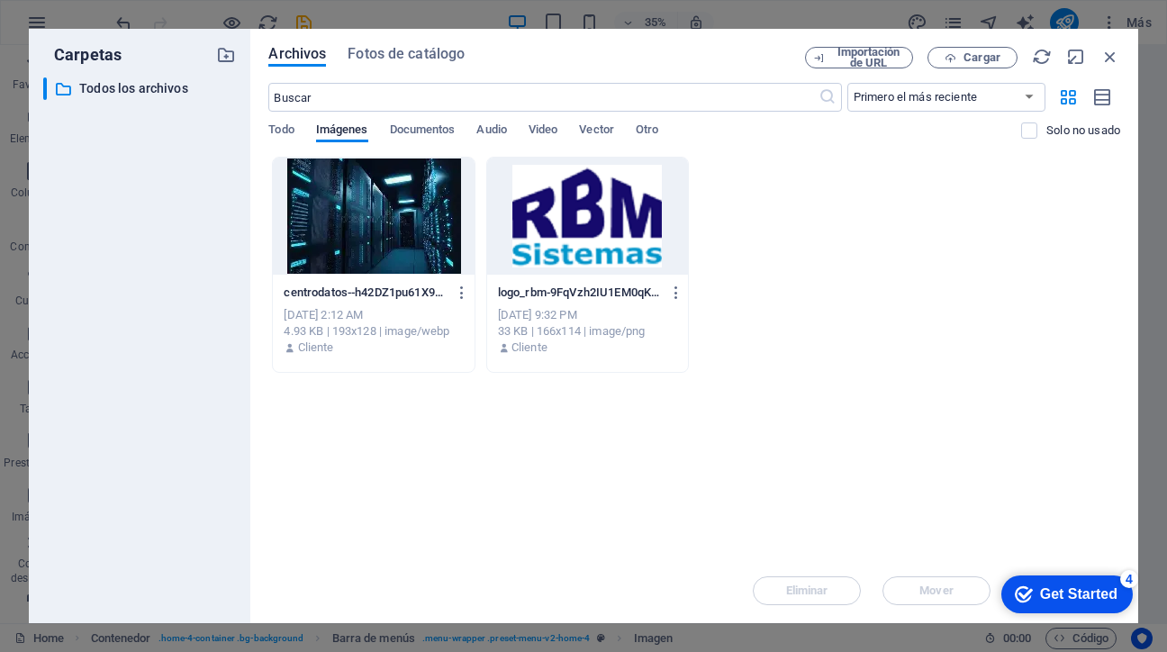
click at [453, 167] on div at bounding box center [373, 216] width 201 height 117
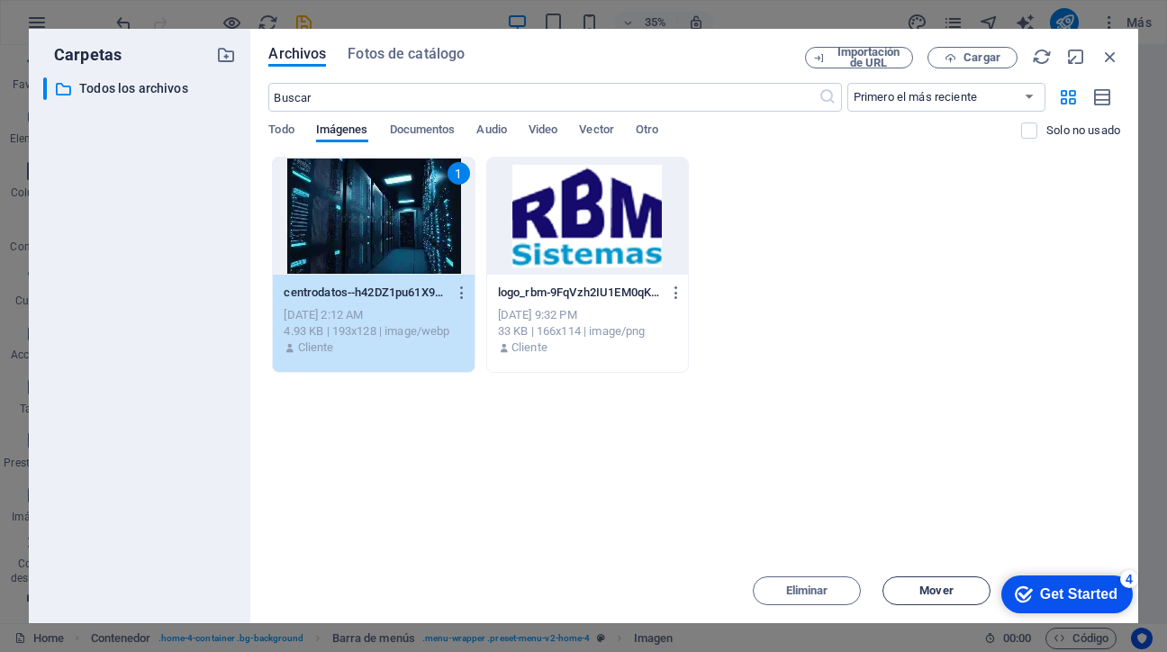
click at [935, 594] on span "Mover" at bounding box center [936, 590] width 33 height 11
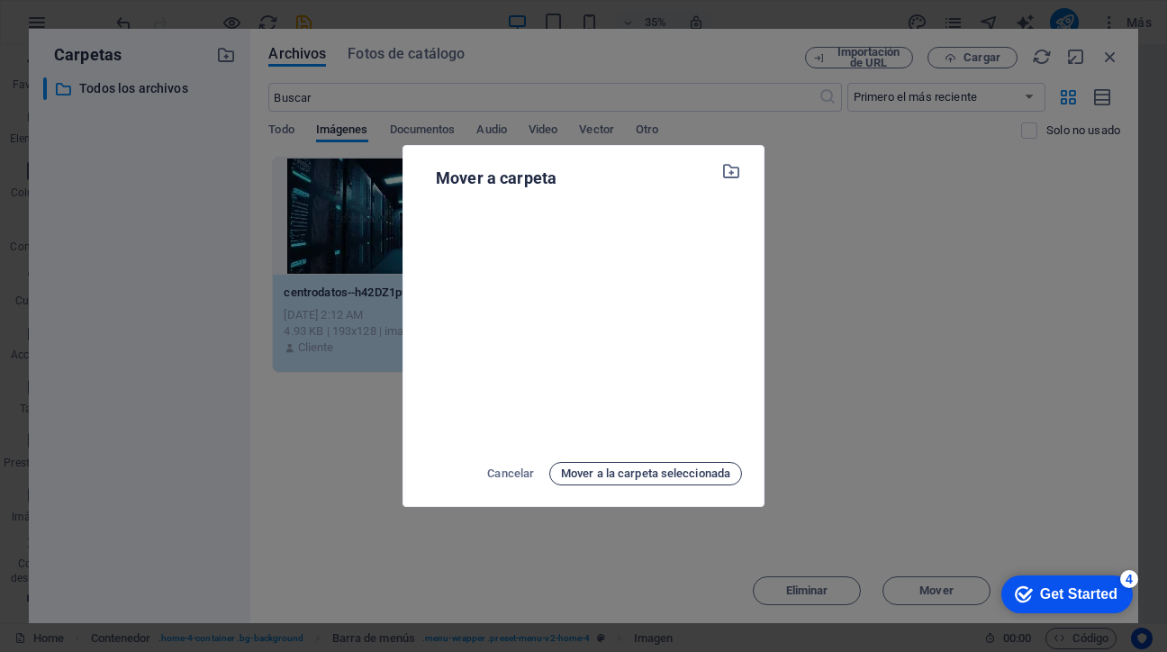
click at [612, 479] on span "Mover a la carpeta seleccionada" at bounding box center [645, 474] width 169 height 22
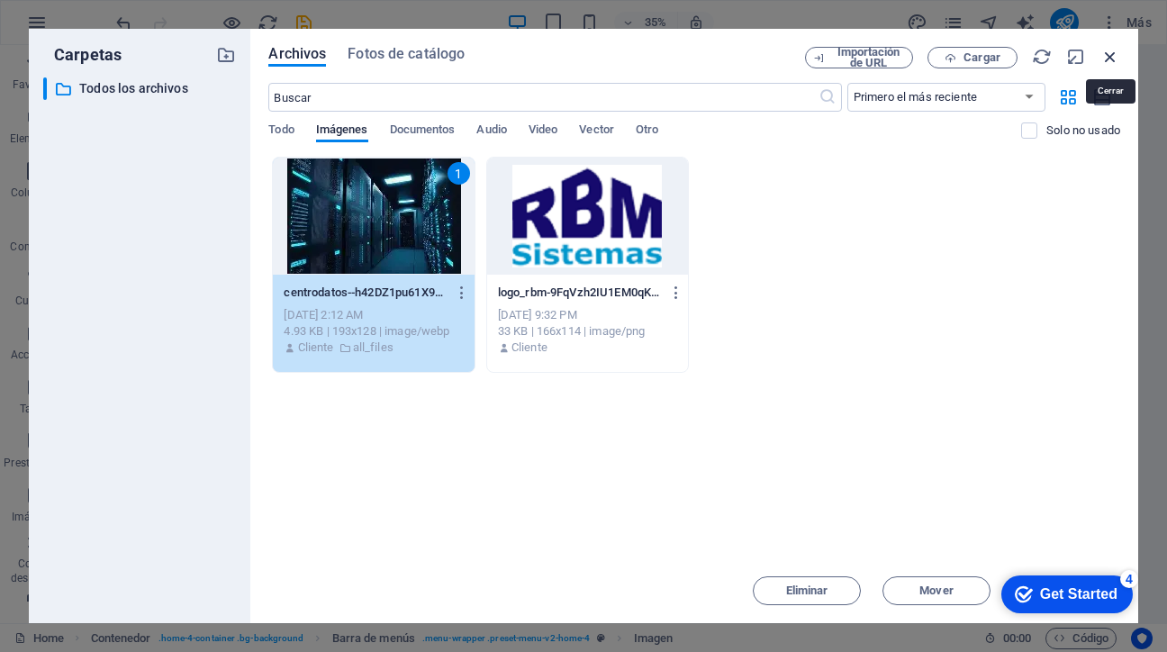
click at [1113, 59] on icon "button" at bounding box center [1111, 57] width 20 height 20
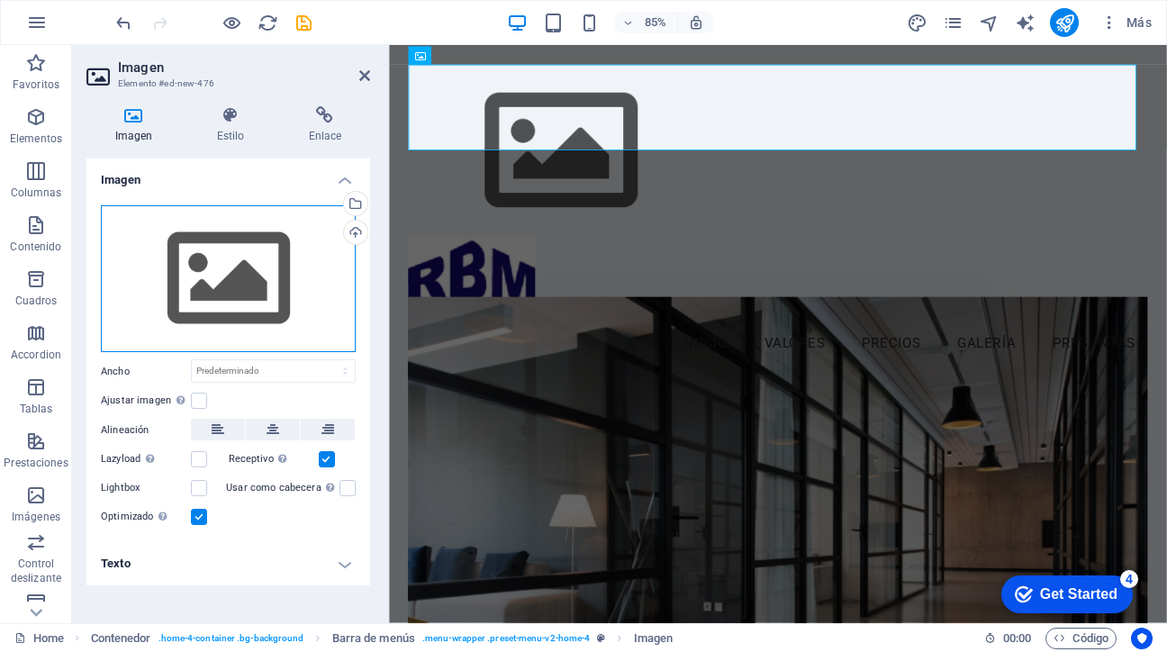
click at [258, 267] on div "Arrastra archivos aquí, haz clic para escoger archivos o selecciona archivos de…" at bounding box center [228, 279] width 255 height 148
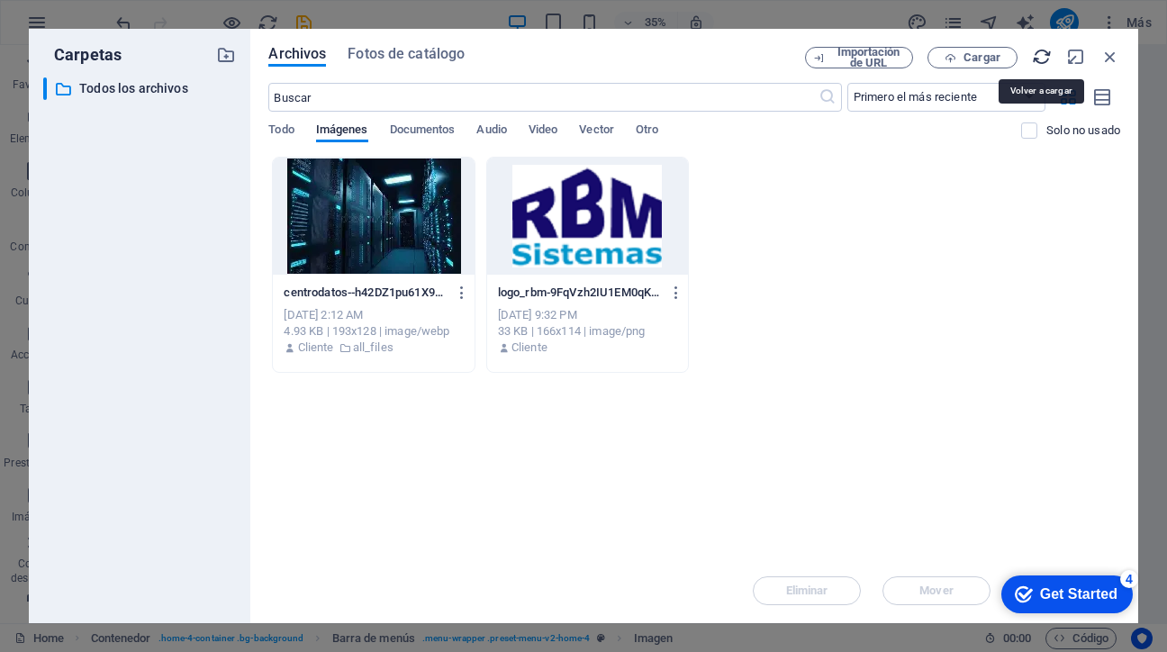
click at [1043, 57] on icon "button" at bounding box center [1042, 57] width 20 height 20
click at [1113, 56] on icon "button" at bounding box center [1111, 57] width 20 height 20
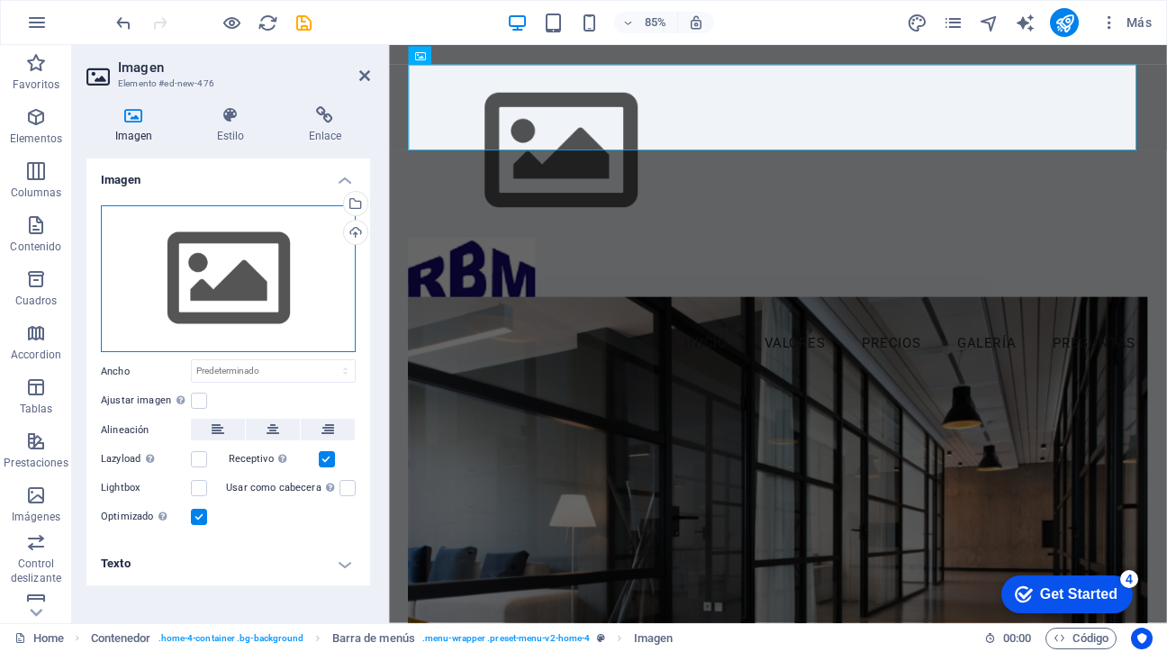
click at [313, 329] on div "Arrastra archivos aquí, haz clic para escoger archivos o selecciona archivos de…" at bounding box center [228, 279] width 255 height 148
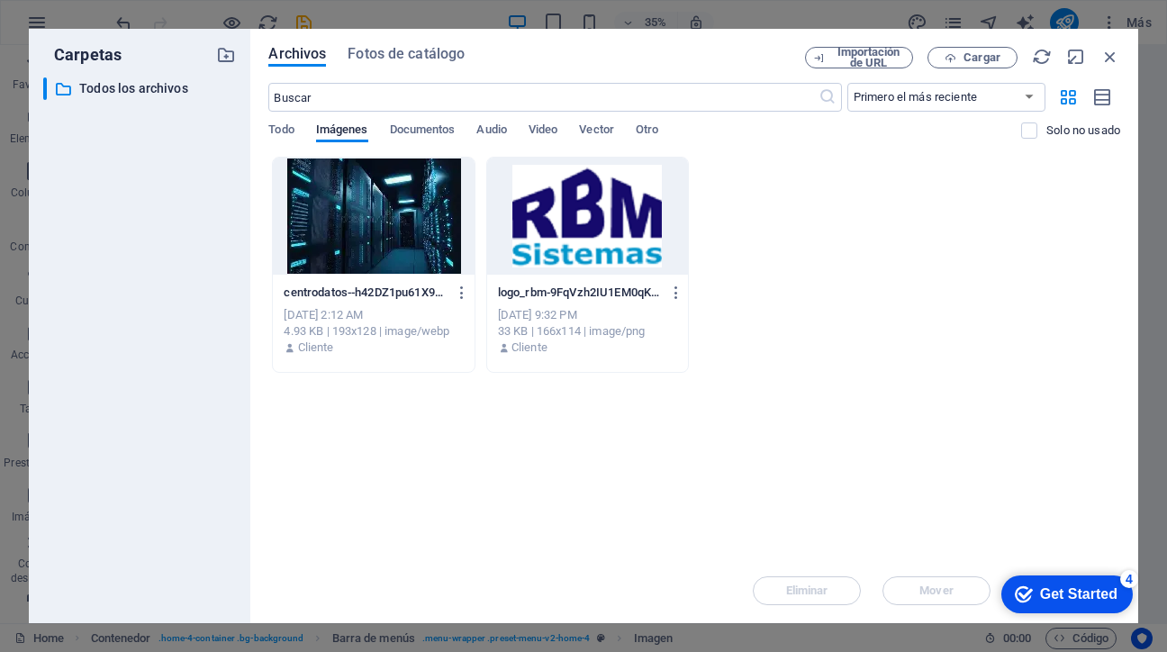
click at [367, 251] on div at bounding box center [373, 216] width 201 height 117
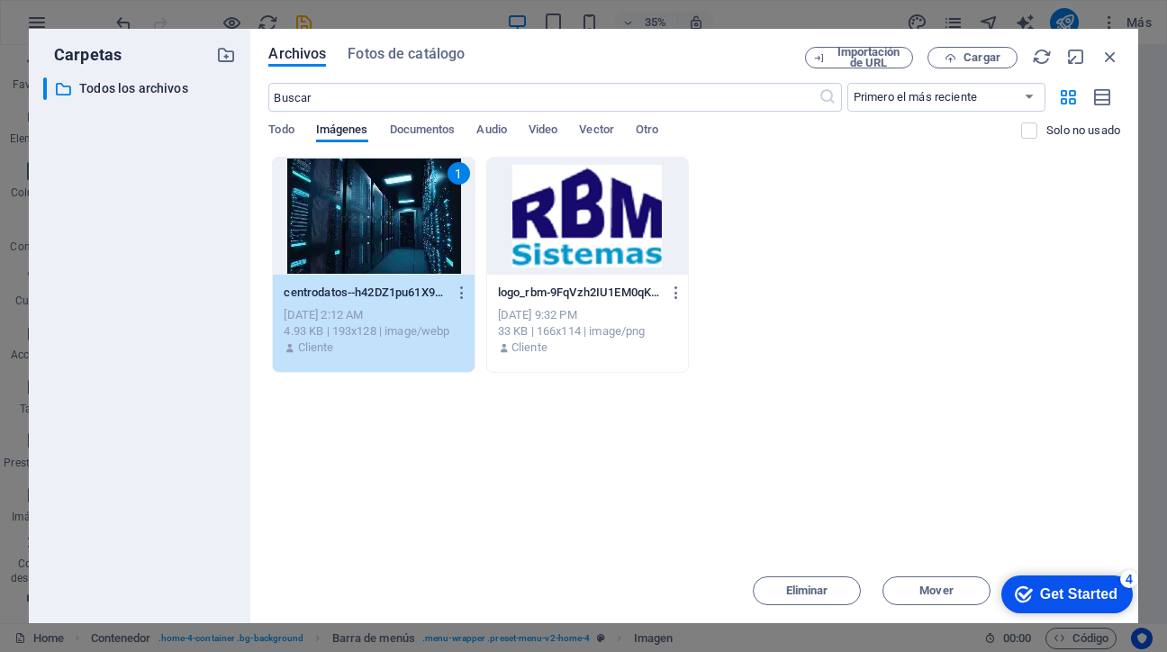
click at [1102, 599] on div "Get Started" at bounding box center [1078, 594] width 77 height 16
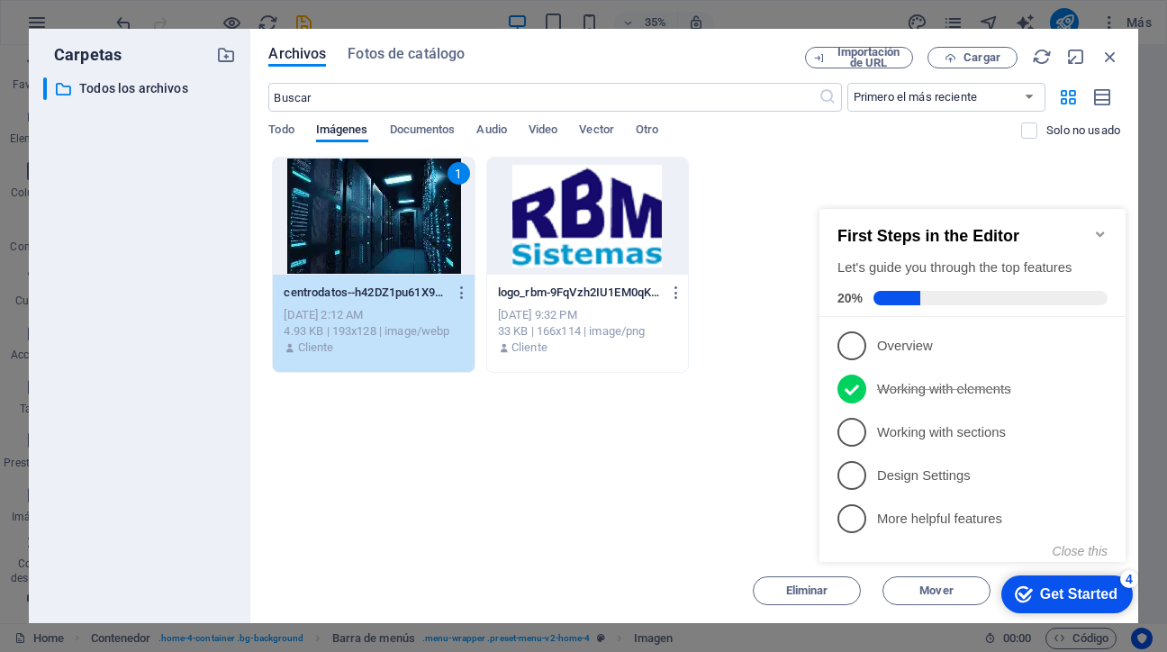
click at [1102, 599] on div "Get Started" at bounding box center [1078, 594] width 77 height 16
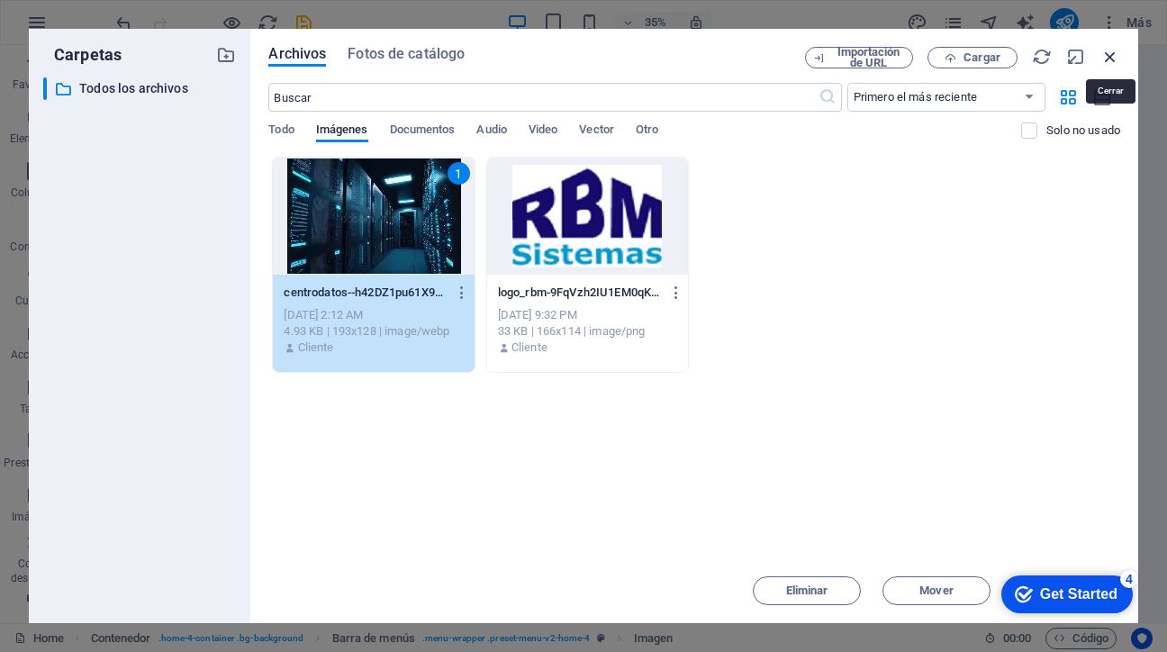
click at [1112, 55] on icon "button" at bounding box center [1111, 57] width 20 height 20
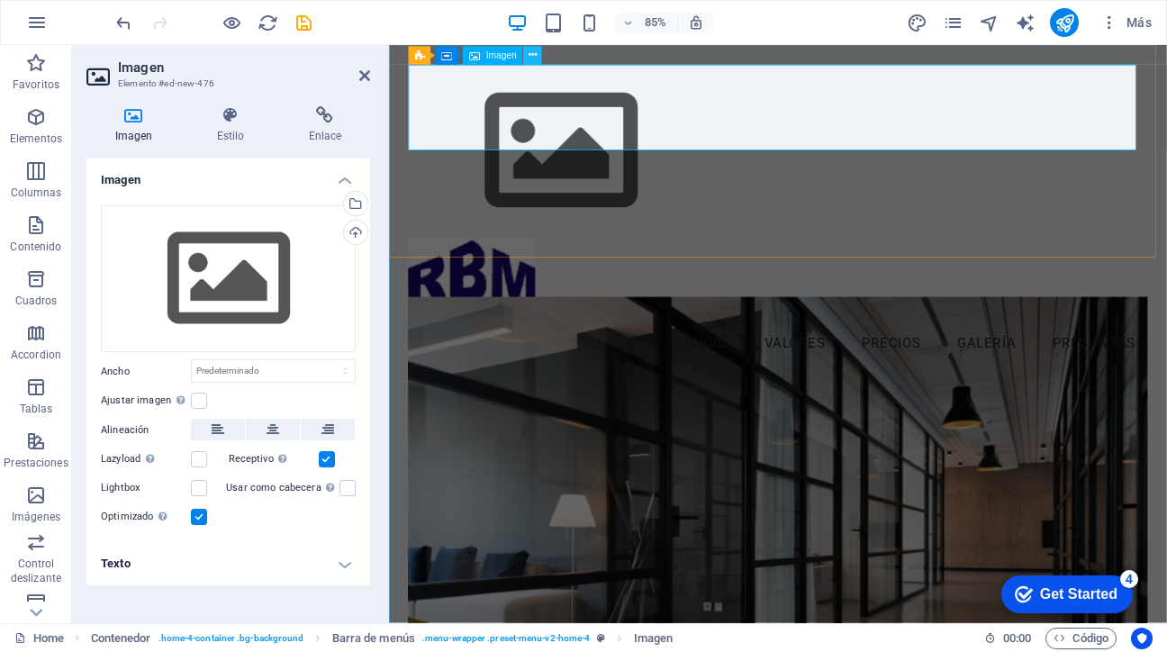
click at [532, 55] on icon at bounding box center [533, 56] width 8 height 16
click at [893, 341] on figure at bounding box center [846, 651] width 869 height 620
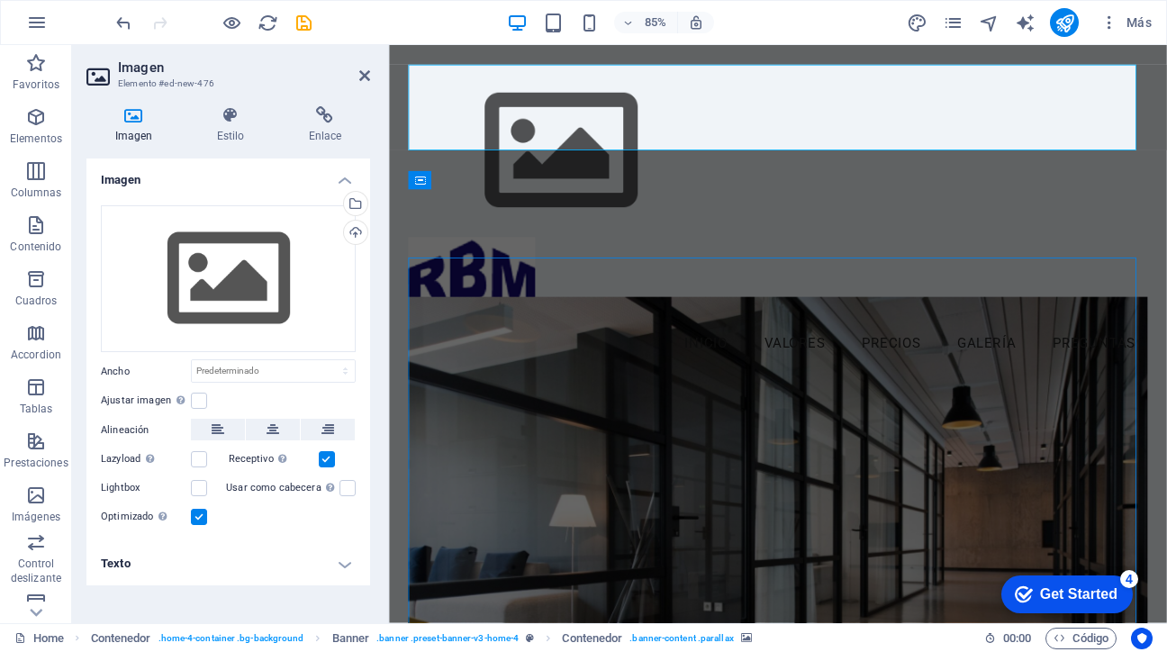
select select "header"
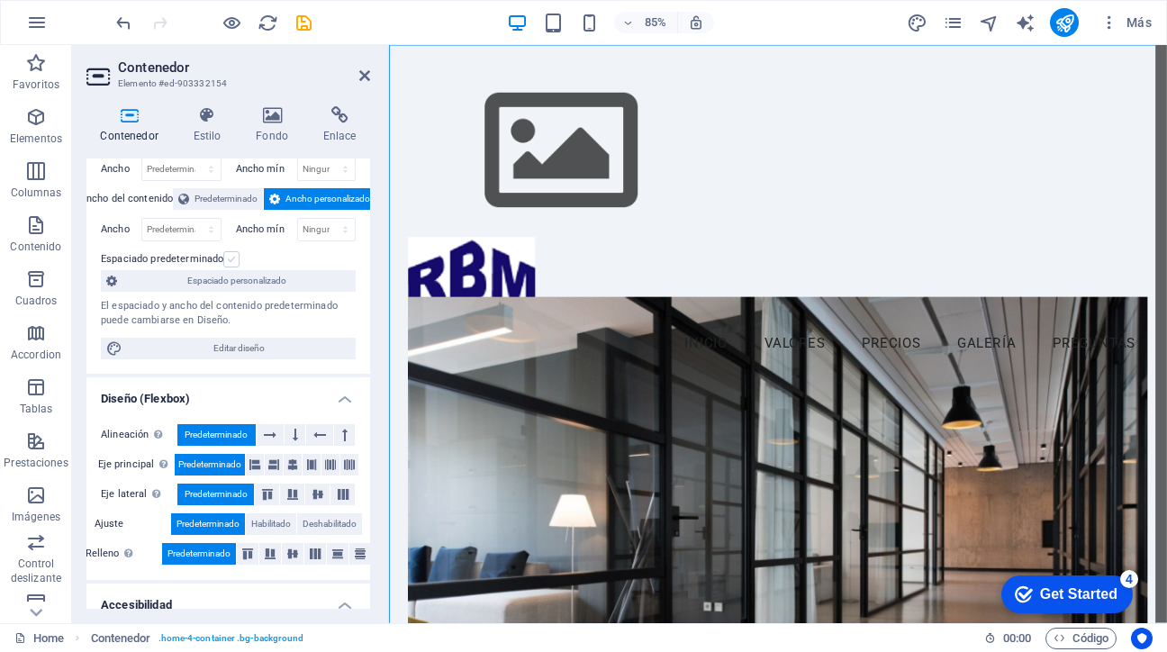
scroll to position [0, 0]
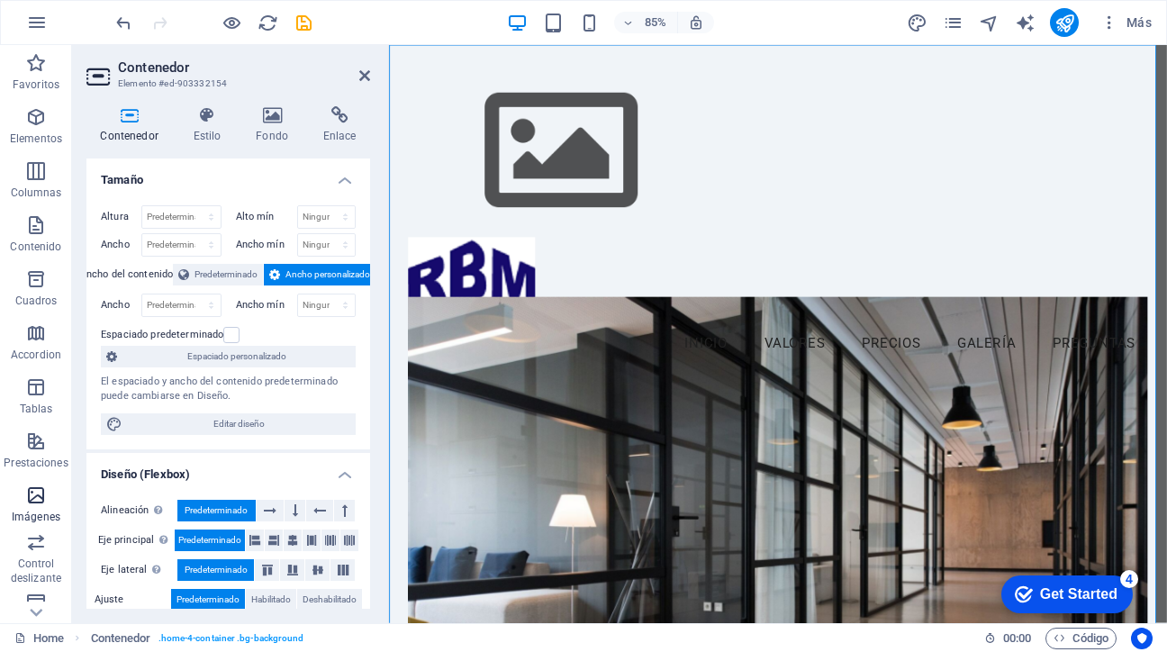
click at [43, 498] on icon "button" at bounding box center [36, 496] width 22 height 22
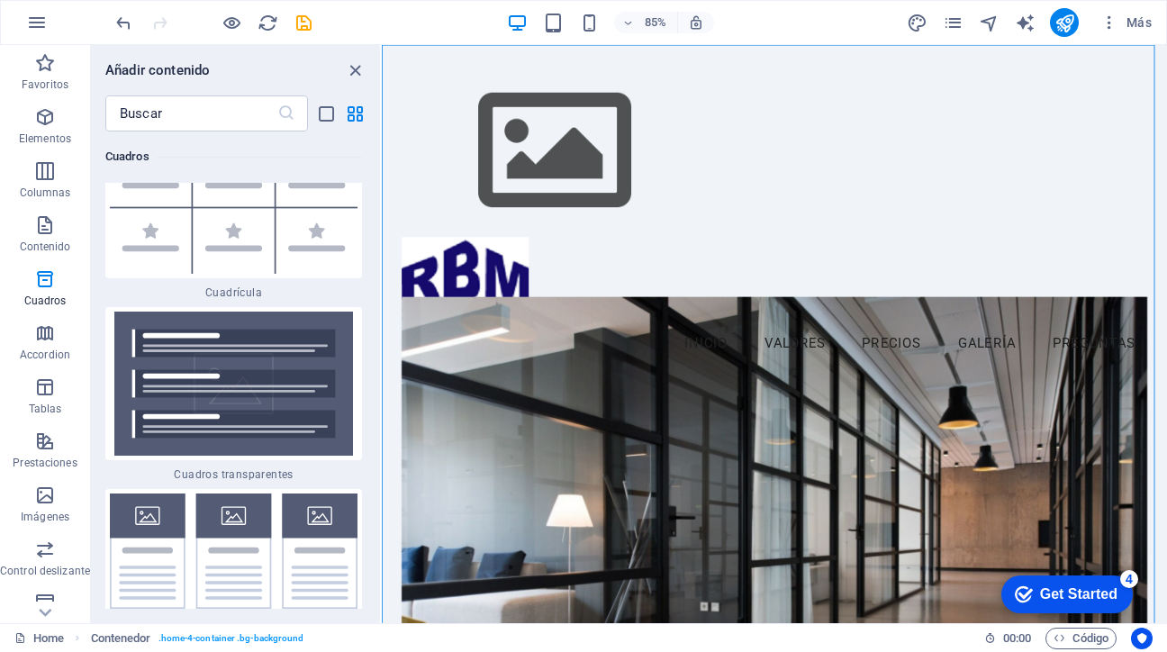
scroll to position [10556, 0]
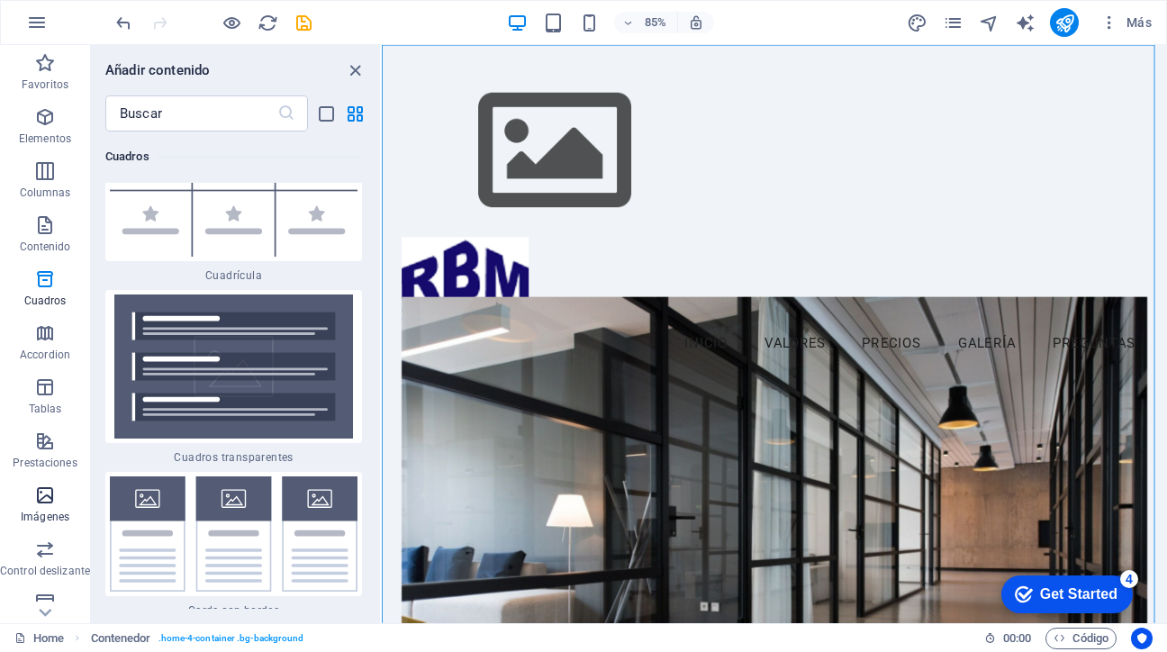
click at [43, 497] on icon "button" at bounding box center [45, 496] width 22 height 22
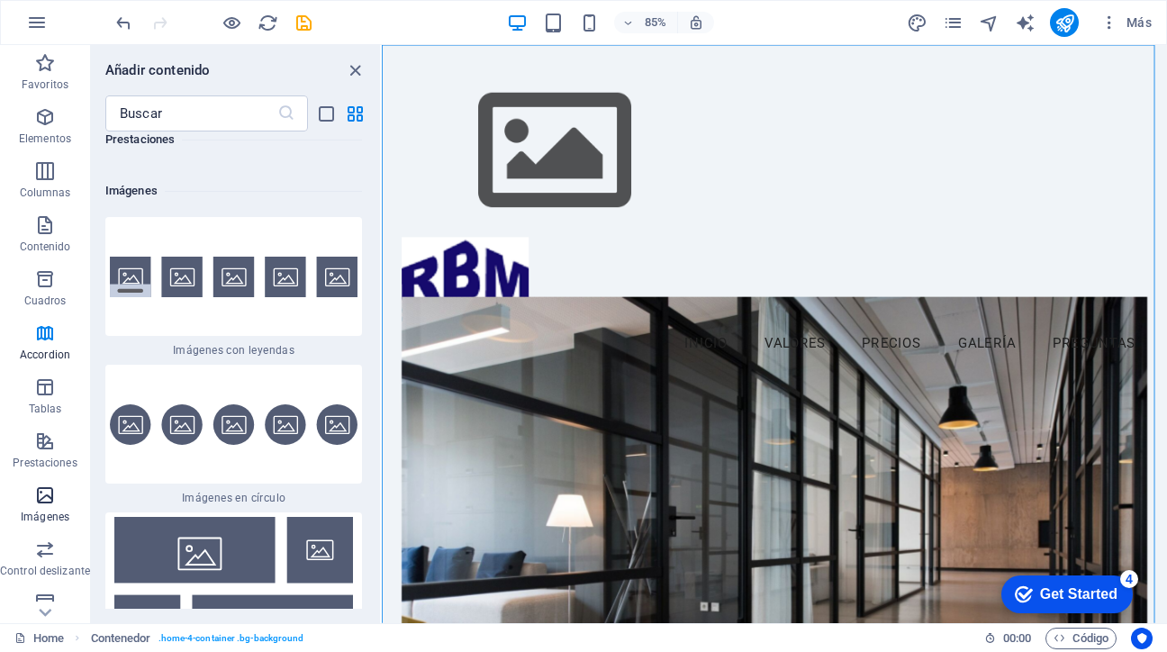
scroll to position [18061, 0]
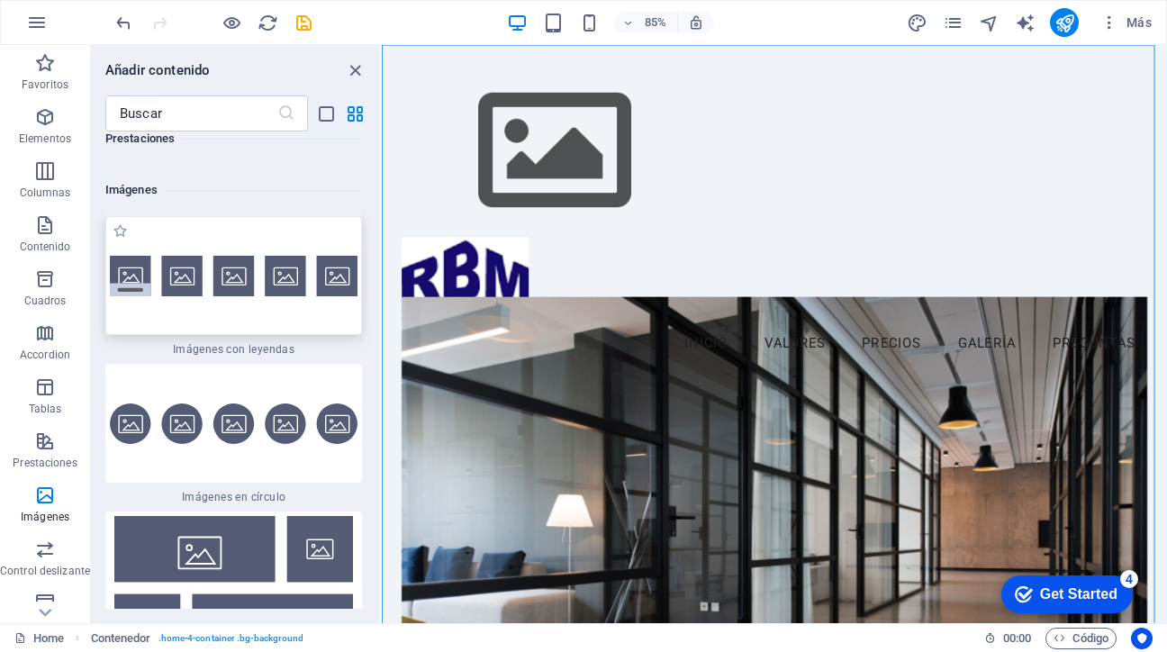
click at [130, 256] on img at bounding box center [234, 276] width 248 height 41
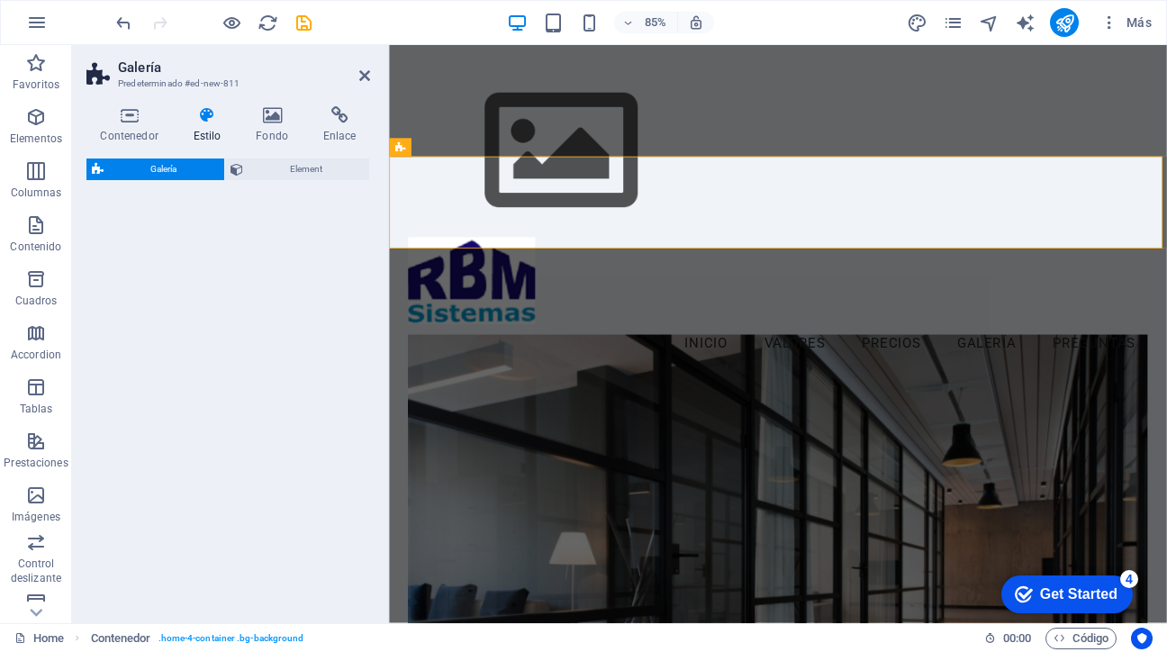
select select "rem"
select select "preset-gallery-v3-captions"
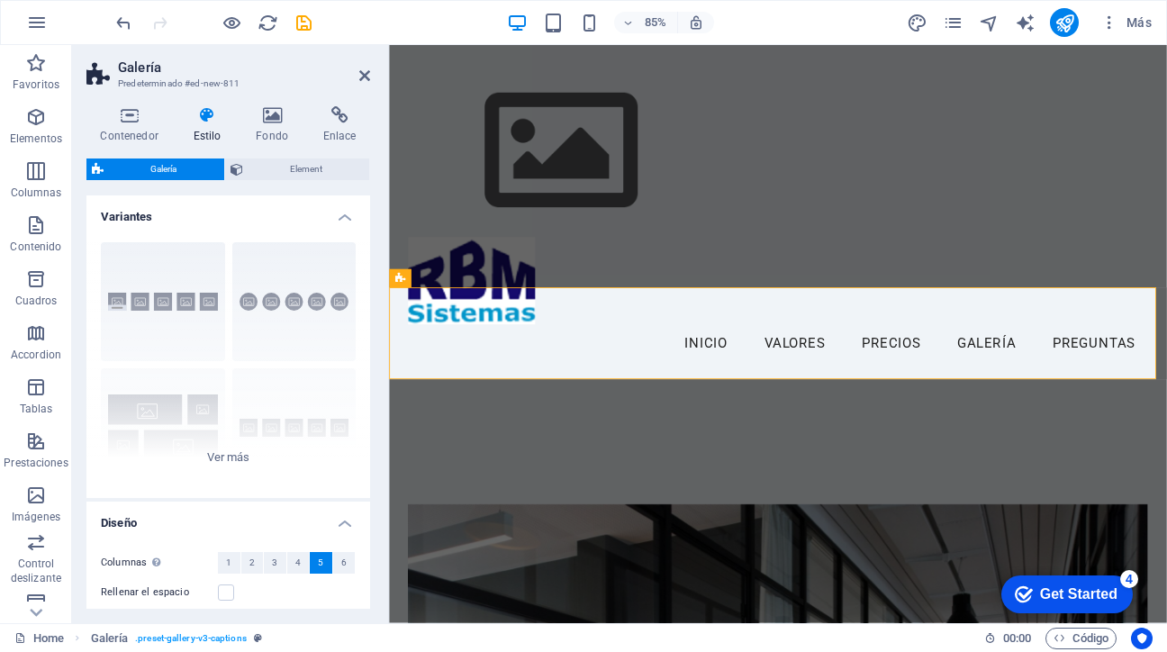
scroll to position [610, 0]
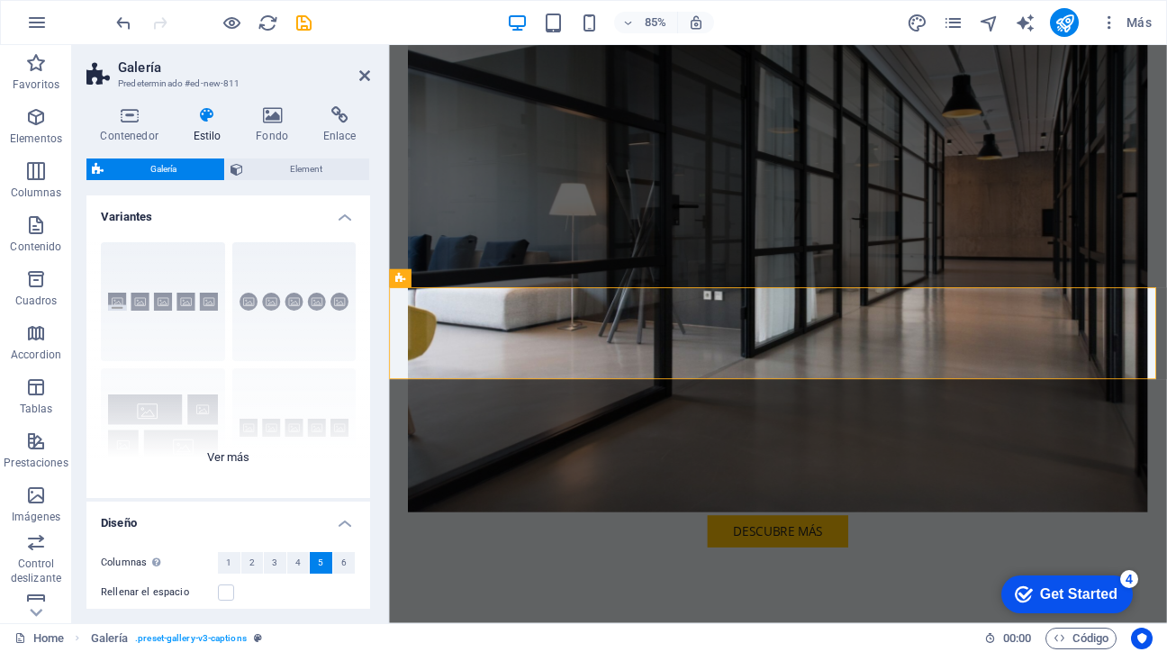
click at [135, 241] on div "Leyendas Círculo Collage Predeterminado Cuadrícula Cuadrícula despla..." at bounding box center [228, 363] width 284 height 270
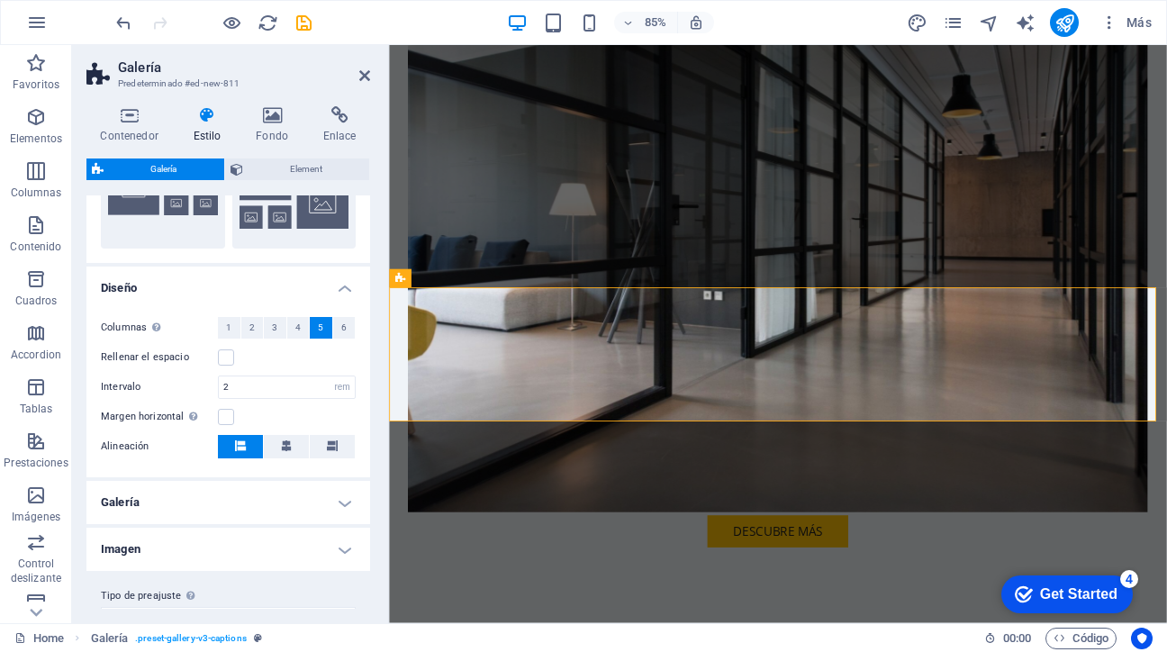
scroll to position [397, 0]
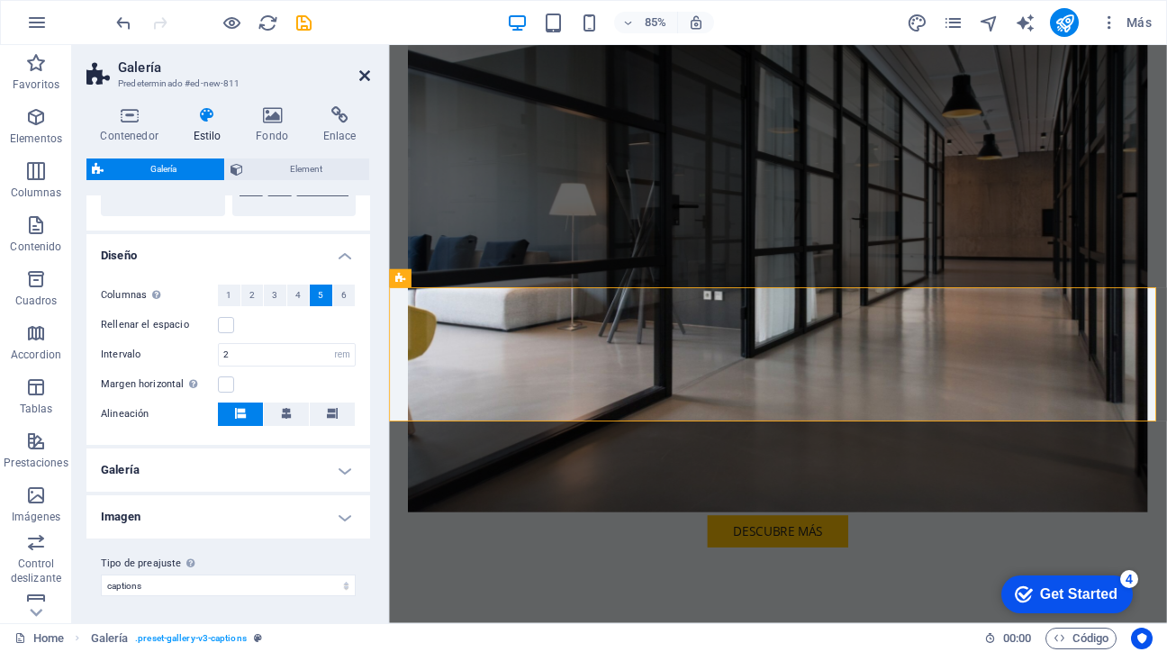
click at [365, 76] on icon at bounding box center [364, 75] width 11 height 14
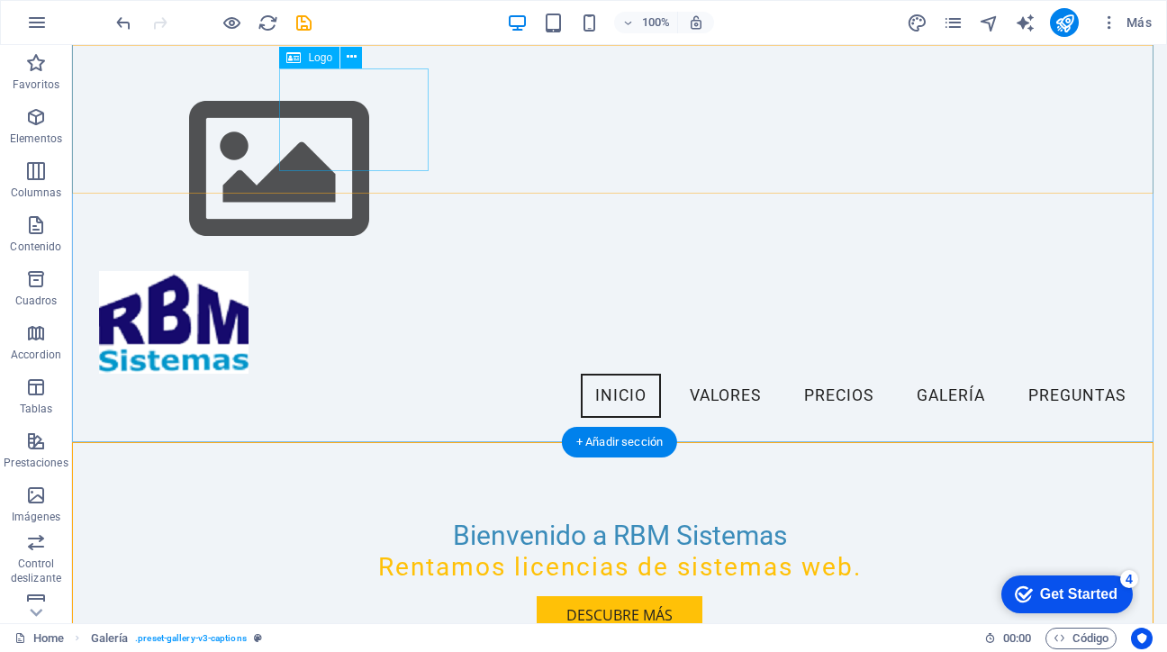
scroll to position [0, 0]
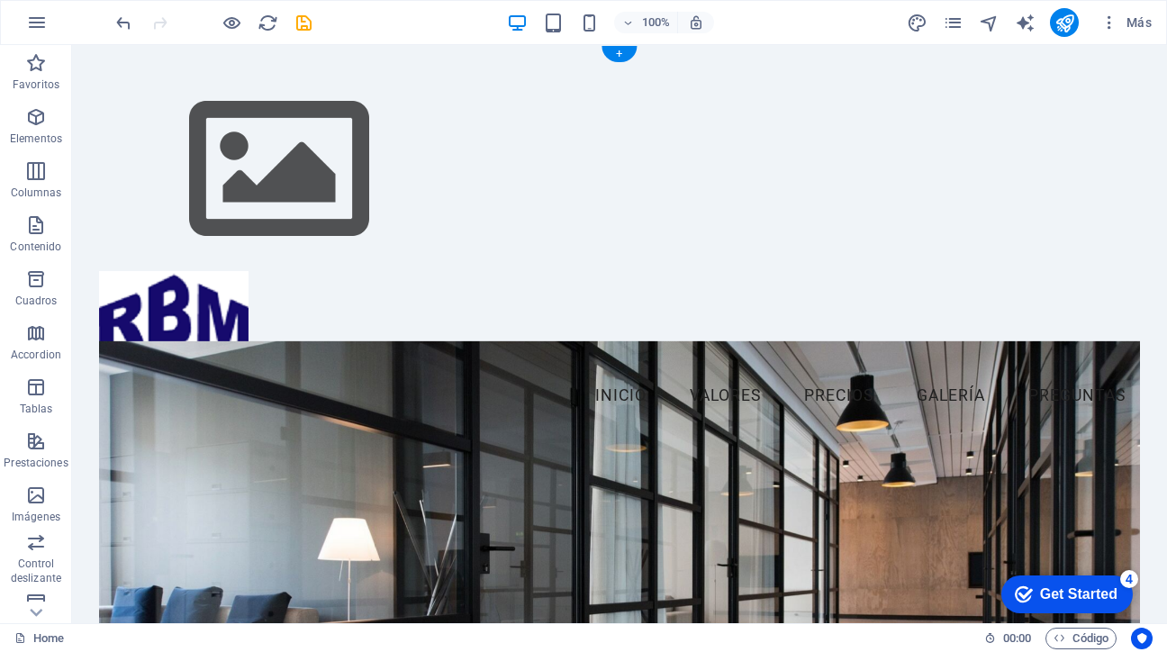
click at [305, 370] on figure at bounding box center [619, 604] width 1040 height 527
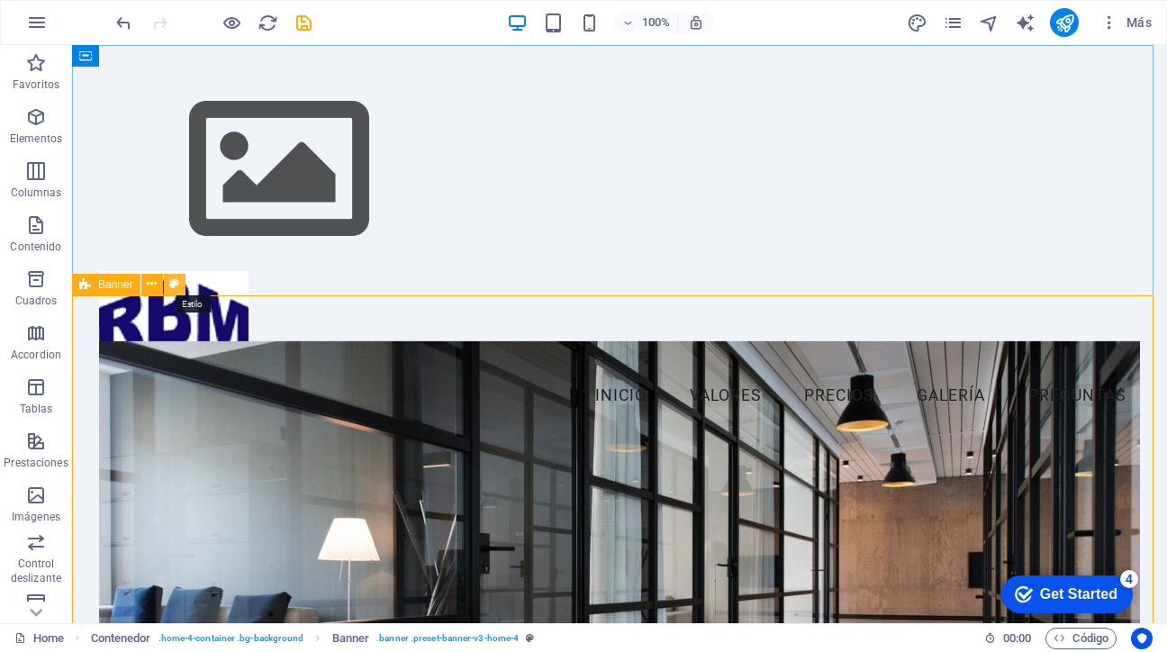
click at [176, 282] on icon at bounding box center [174, 284] width 10 height 19
select select "preset-banner-v3-home-4"
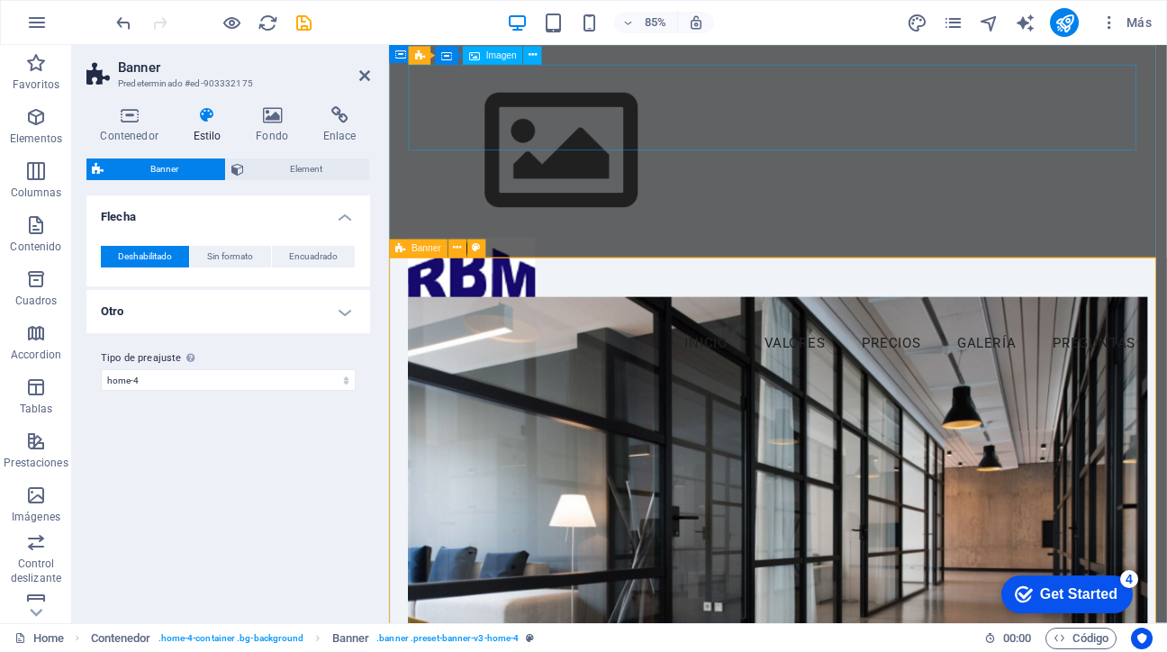
click at [834, 144] on figure at bounding box center [846, 169] width 869 height 203
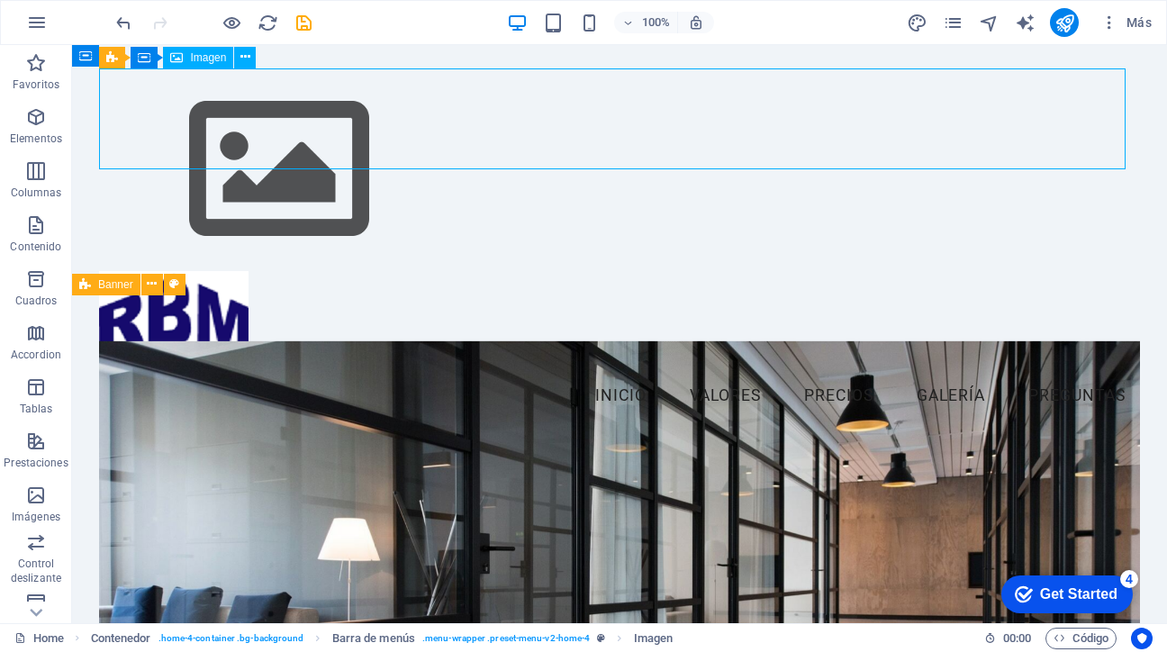
click at [212, 137] on figure at bounding box center [619, 169] width 1040 height 203
